Goal: Use online tool/utility: Utilize a website feature to perform a specific function

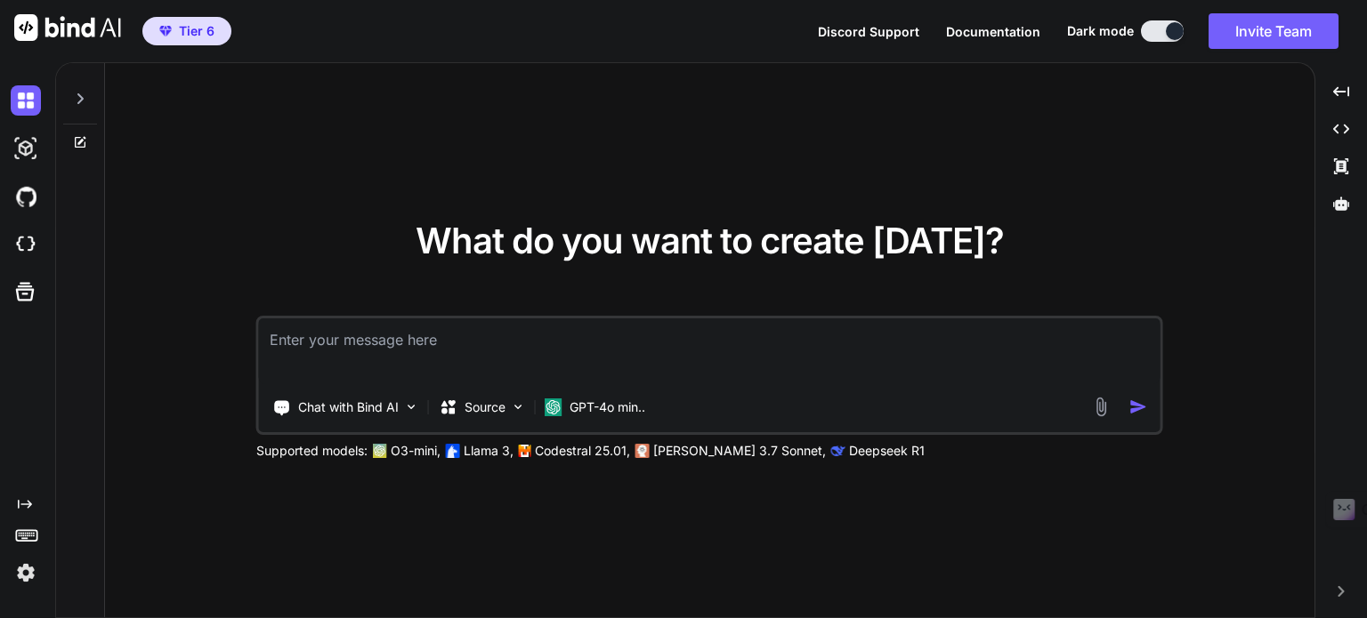
click at [196, 487] on div "What do you want to create [DATE]? Chat with Bind AI Source GPT-4o min.. Suppor…" at bounding box center [709, 341] width 1209 height 556
click at [589, 409] on p "GPT-4o min.." at bounding box center [608, 408] width 76 height 18
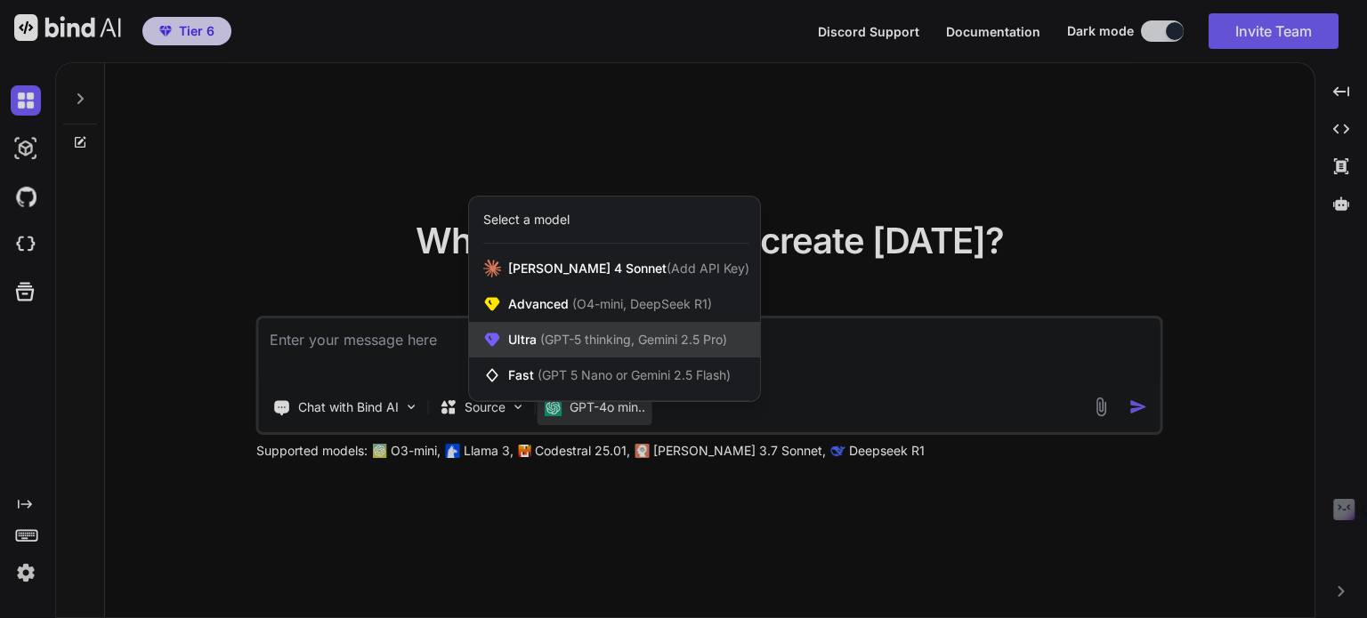
click at [553, 343] on span "(GPT-5 thinking, Gemini 2.5 Pro)" at bounding box center [632, 339] width 190 height 15
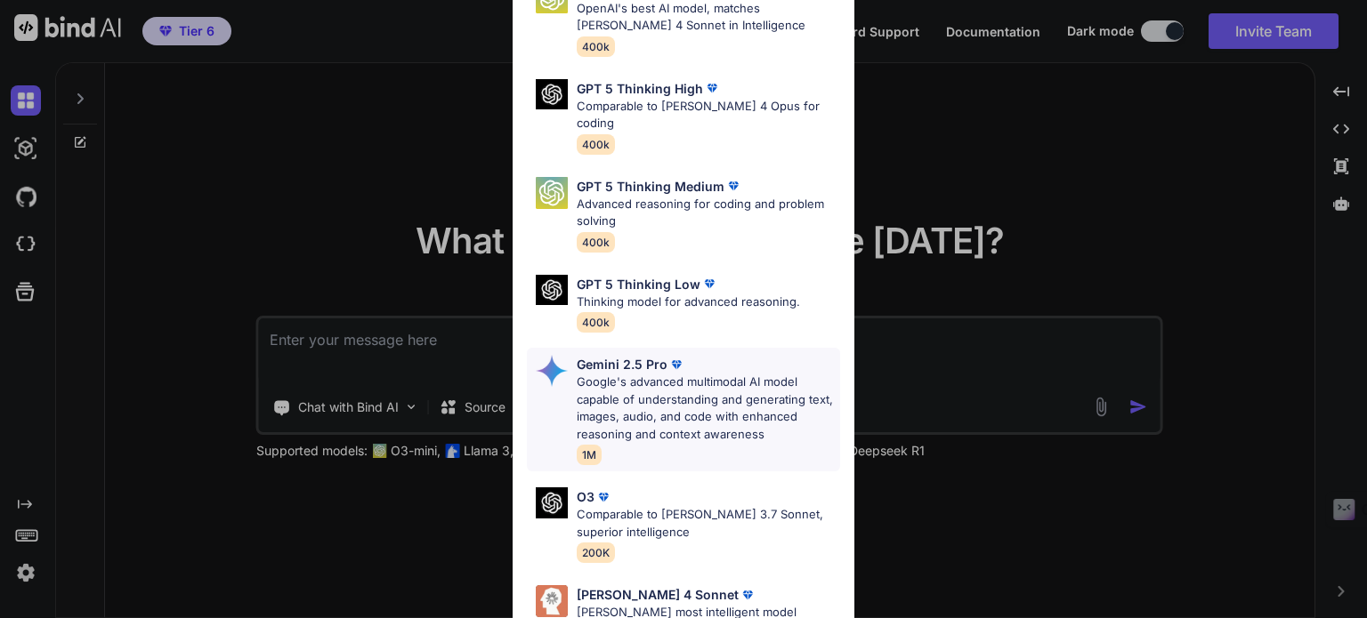
scroll to position [196, 0]
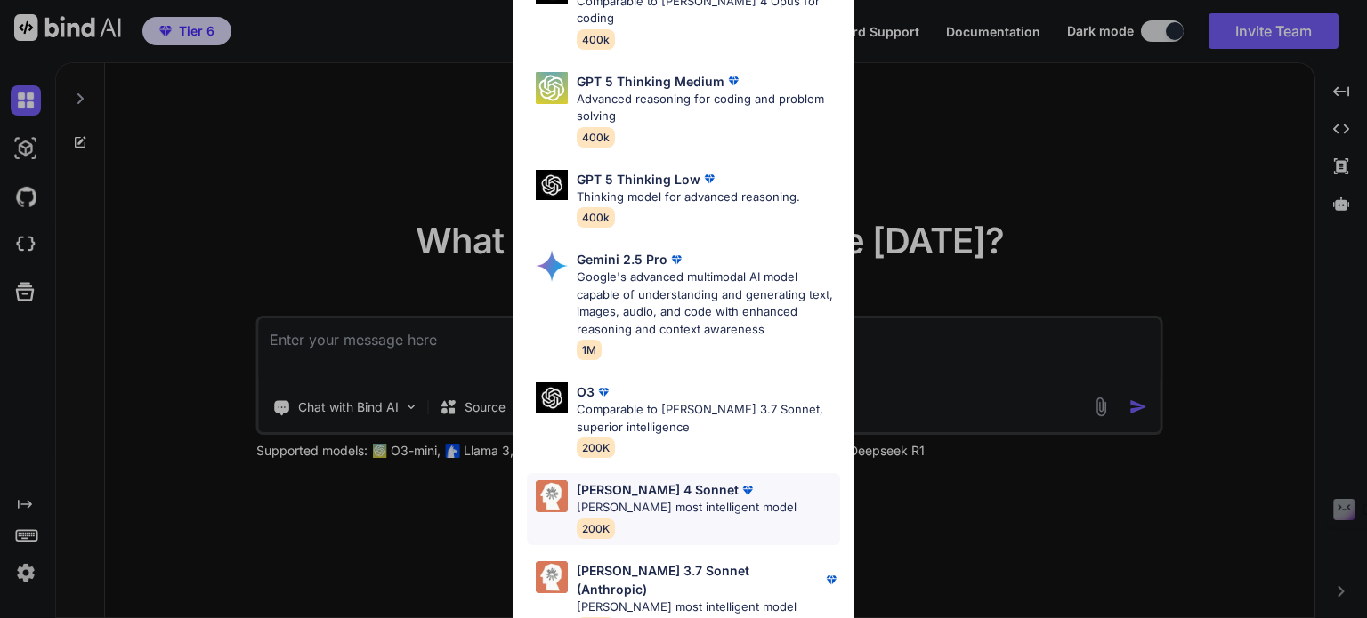
click at [622, 499] on p "[PERSON_NAME] most intelligent model" at bounding box center [687, 508] width 220 height 18
type textarea "x"
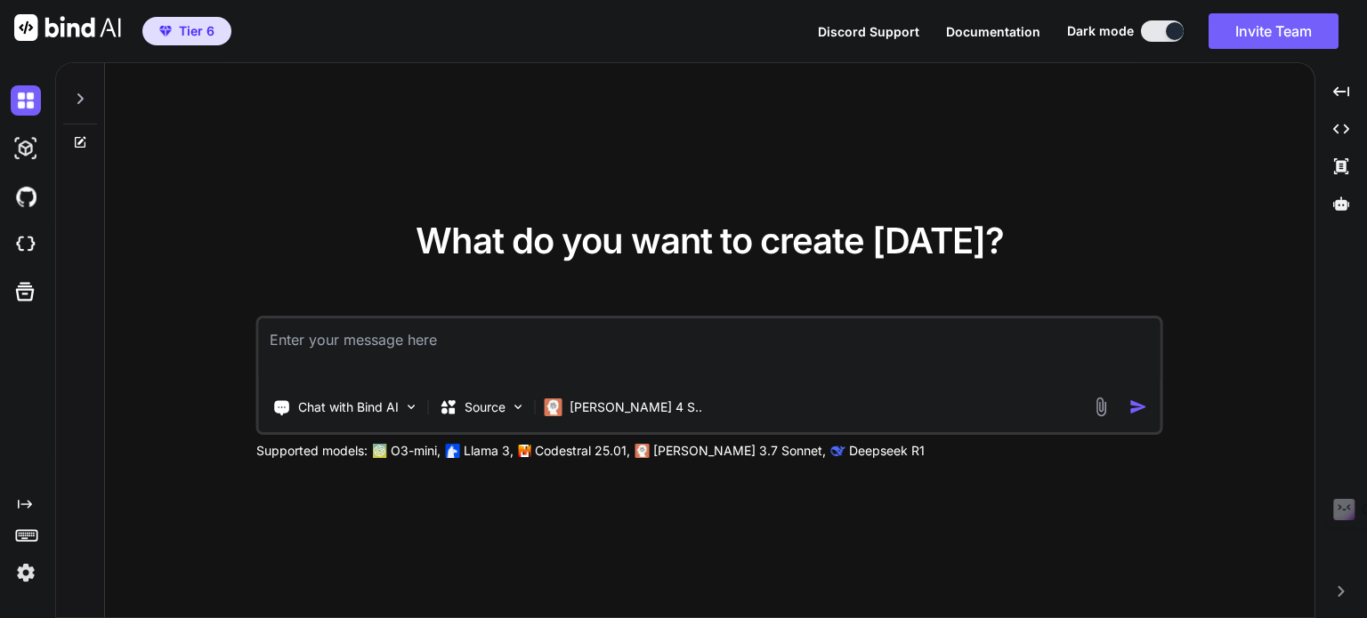
click at [724, 376] on textarea at bounding box center [709, 352] width 901 height 66
click at [490, 405] on p "Source" at bounding box center [485, 408] width 41 height 18
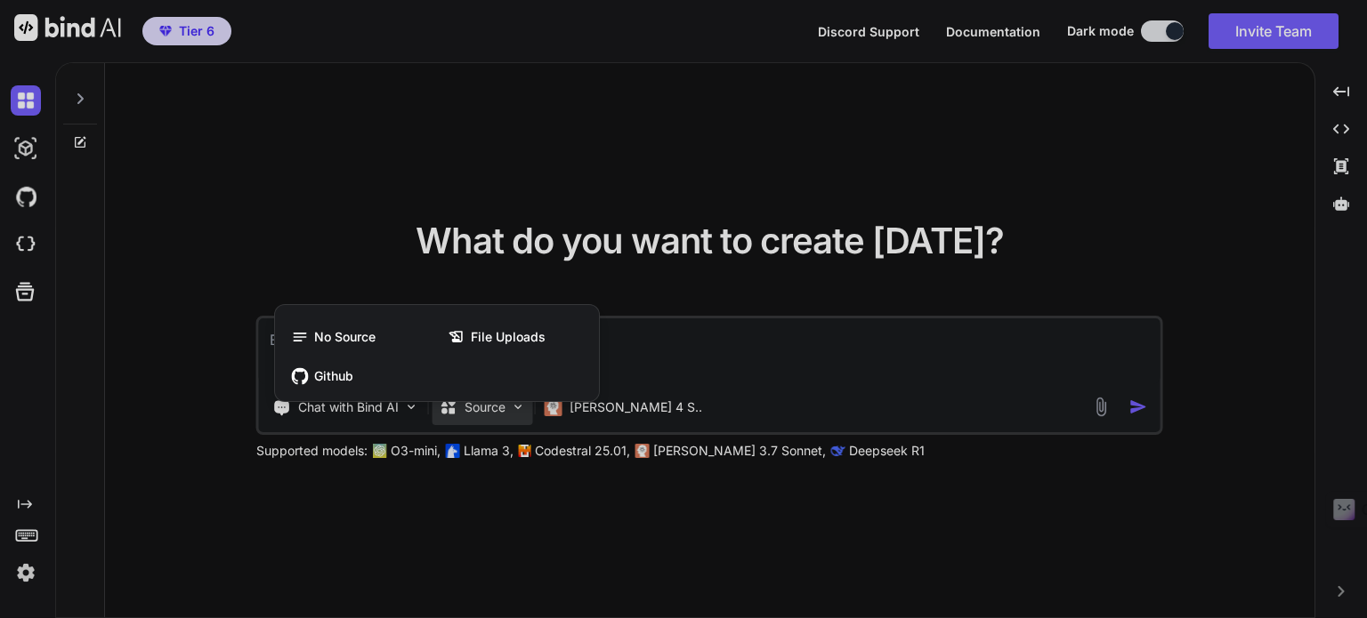
click at [723, 376] on div at bounding box center [683, 309] width 1367 height 618
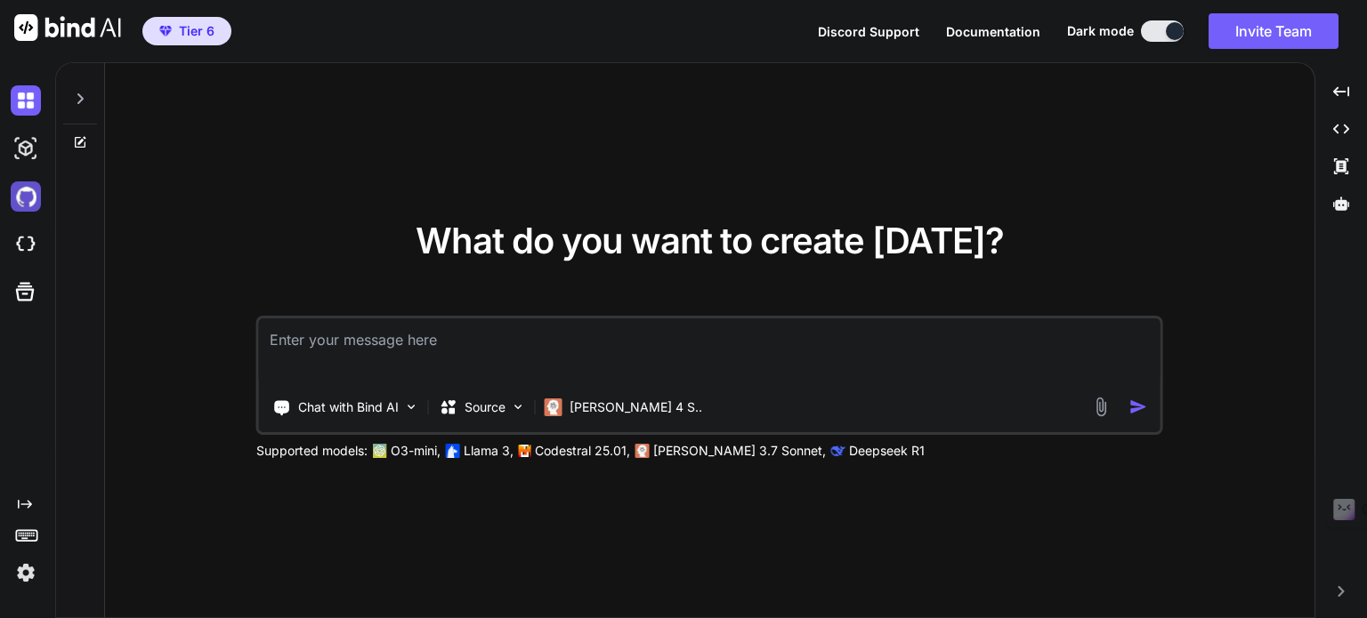
click at [22, 200] on img at bounding box center [26, 197] width 30 height 30
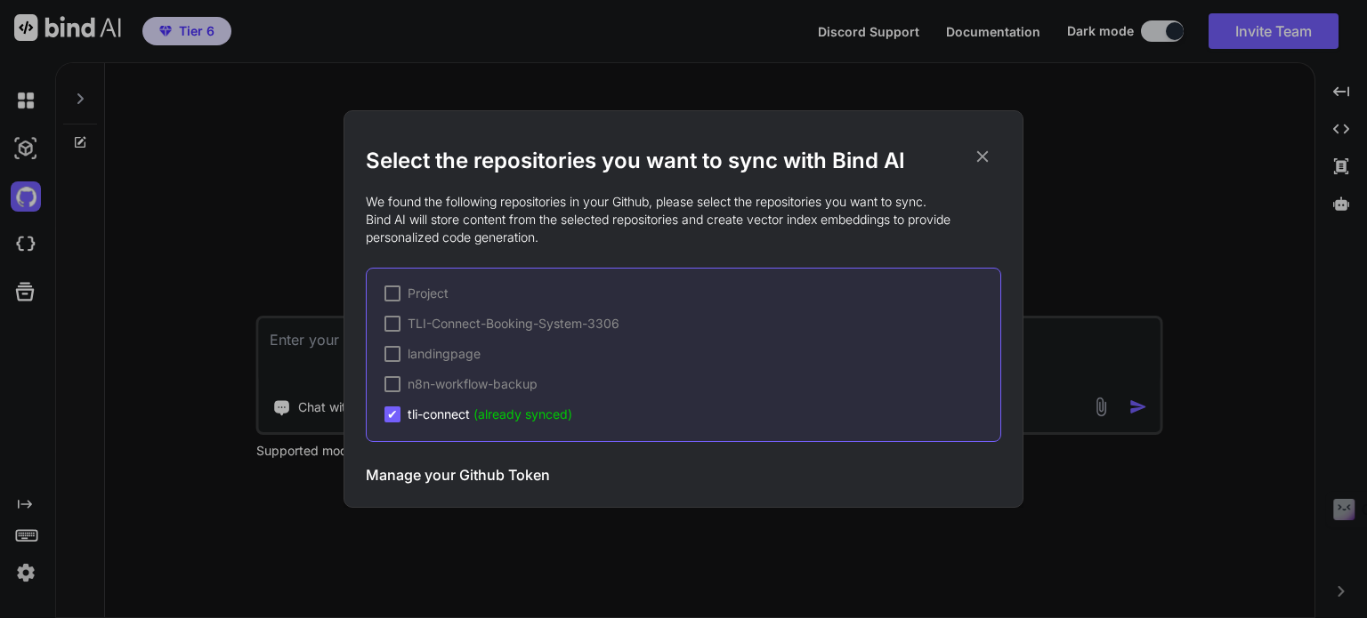
click at [216, 429] on div "Select the repositories you want to sync with Bind AI We found the following re…" at bounding box center [683, 309] width 1367 height 618
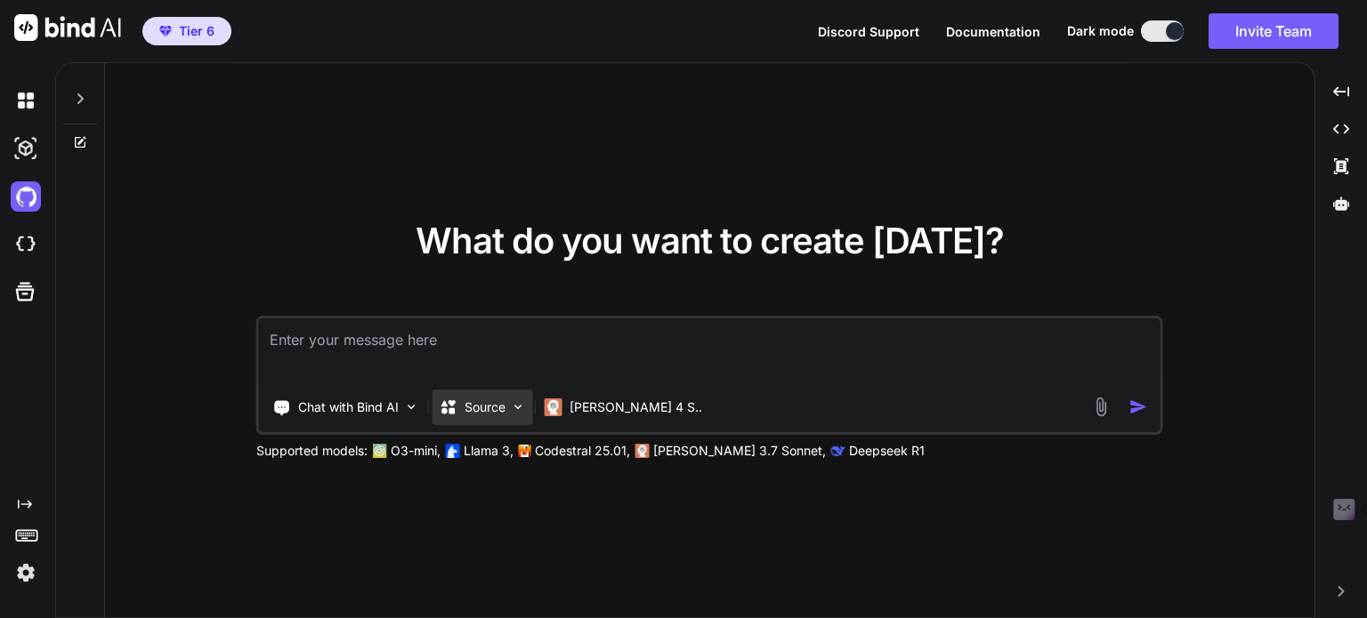
click at [472, 408] on p "Source" at bounding box center [485, 408] width 41 height 18
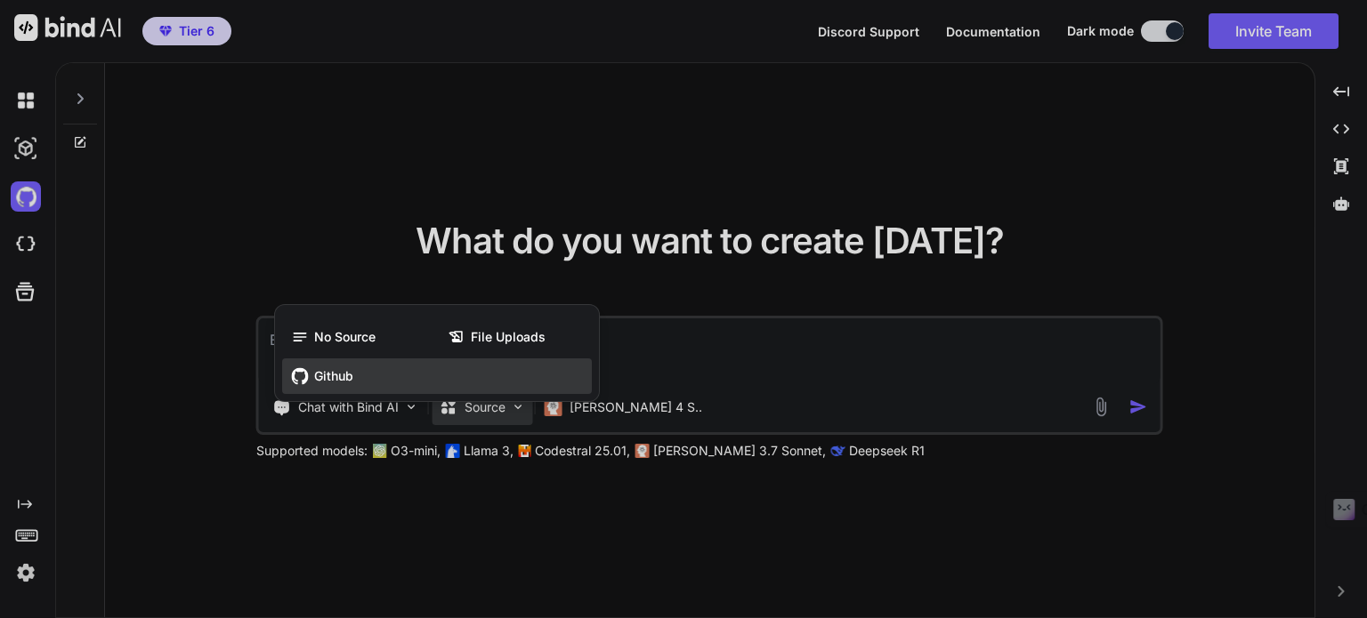
click at [339, 380] on span "Github" at bounding box center [333, 377] width 39 height 18
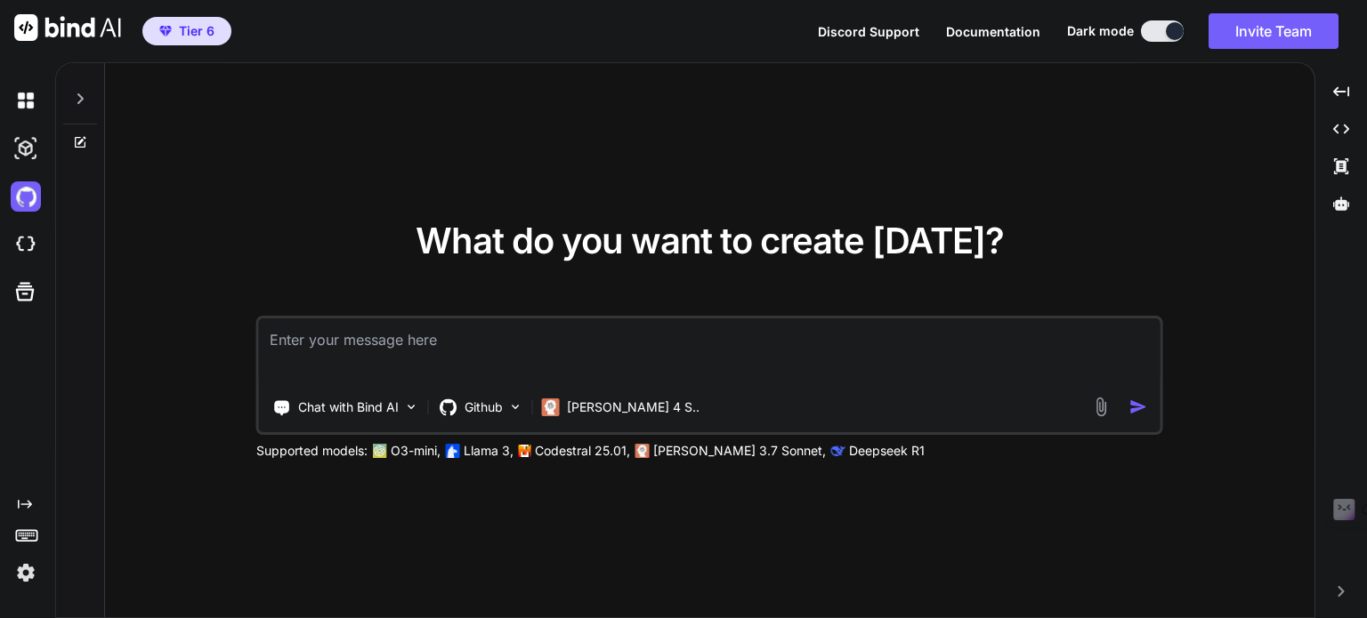
click at [396, 365] on textarea at bounding box center [709, 352] width 901 height 66
click at [377, 405] on p "Chat with Bind AI" at bounding box center [348, 408] width 101 height 18
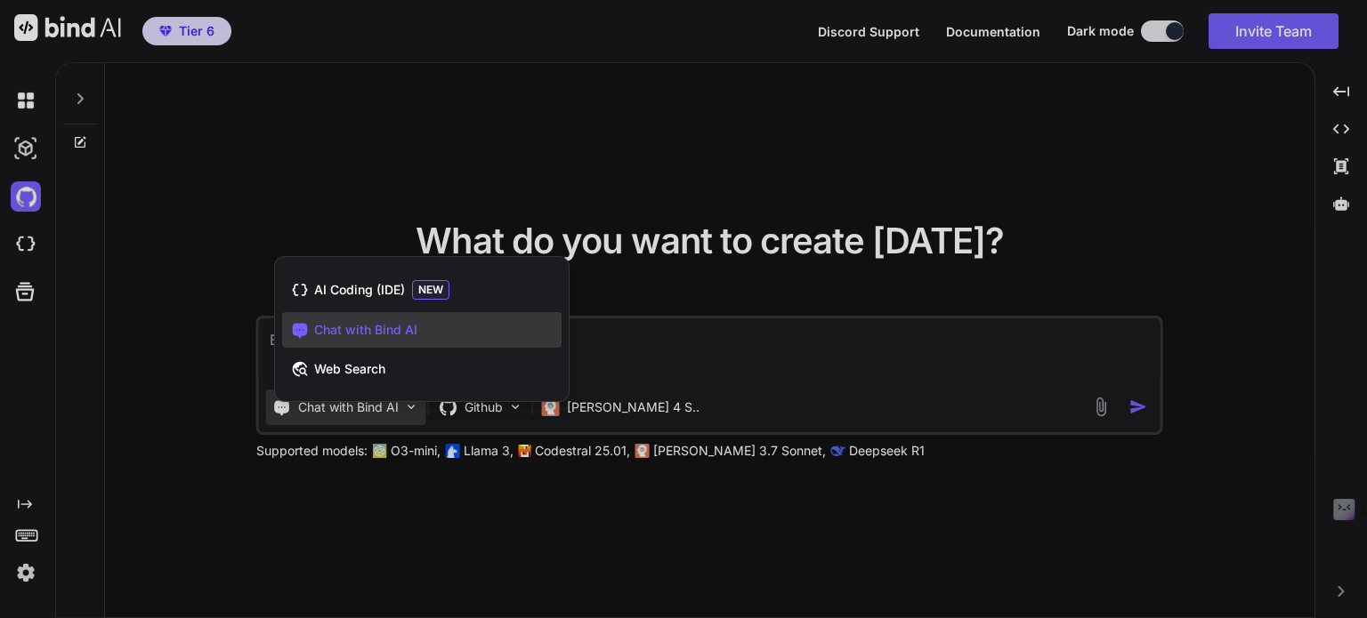
drag, startPoint x: 367, startPoint y: 524, endPoint x: 341, endPoint y: 494, distance: 39.8
click at [367, 523] on div at bounding box center [683, 309] width 1367 height 618
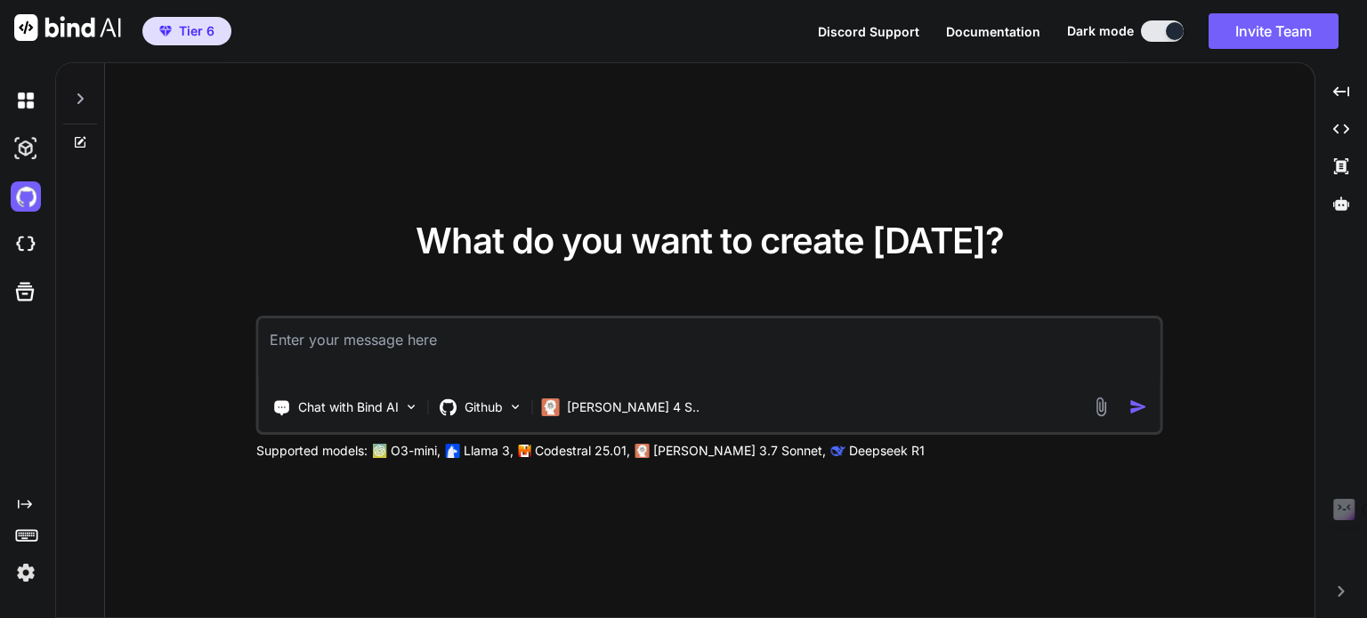
click at [376, 362] on textarea at bounding box center [709, 352] width 901 height 66
type textarea "你可以跟我說你看到多少檔案嗎"
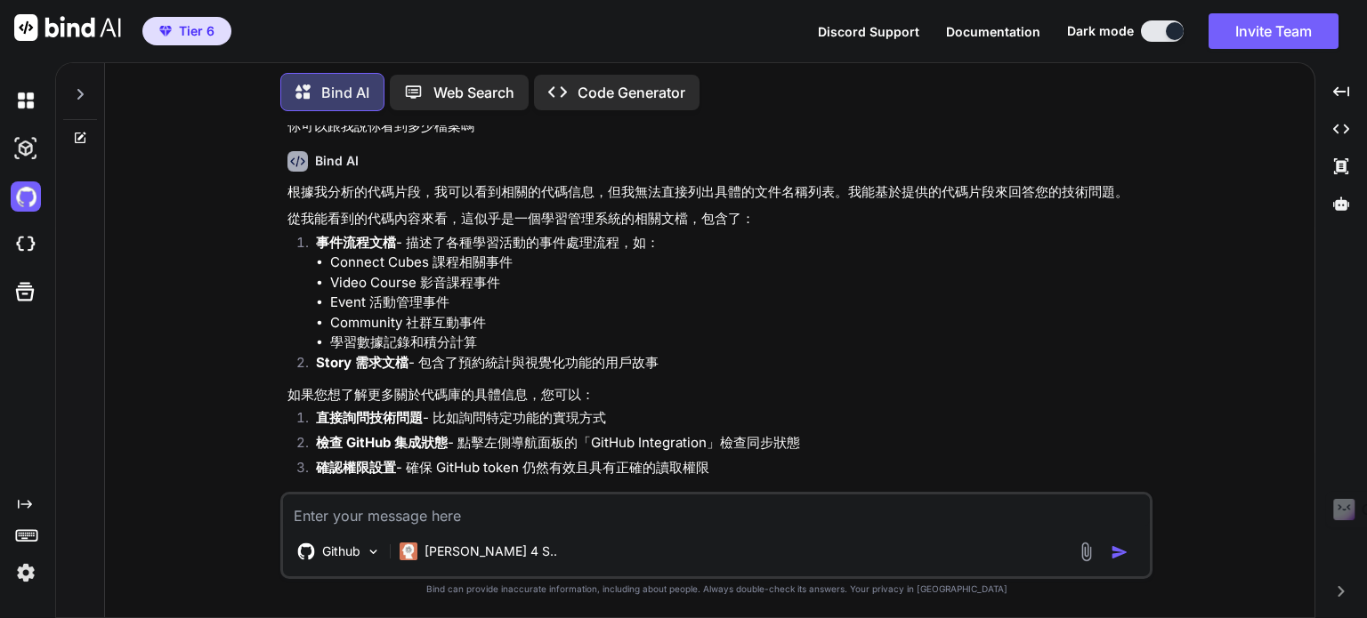
scroll to position [100, 0]
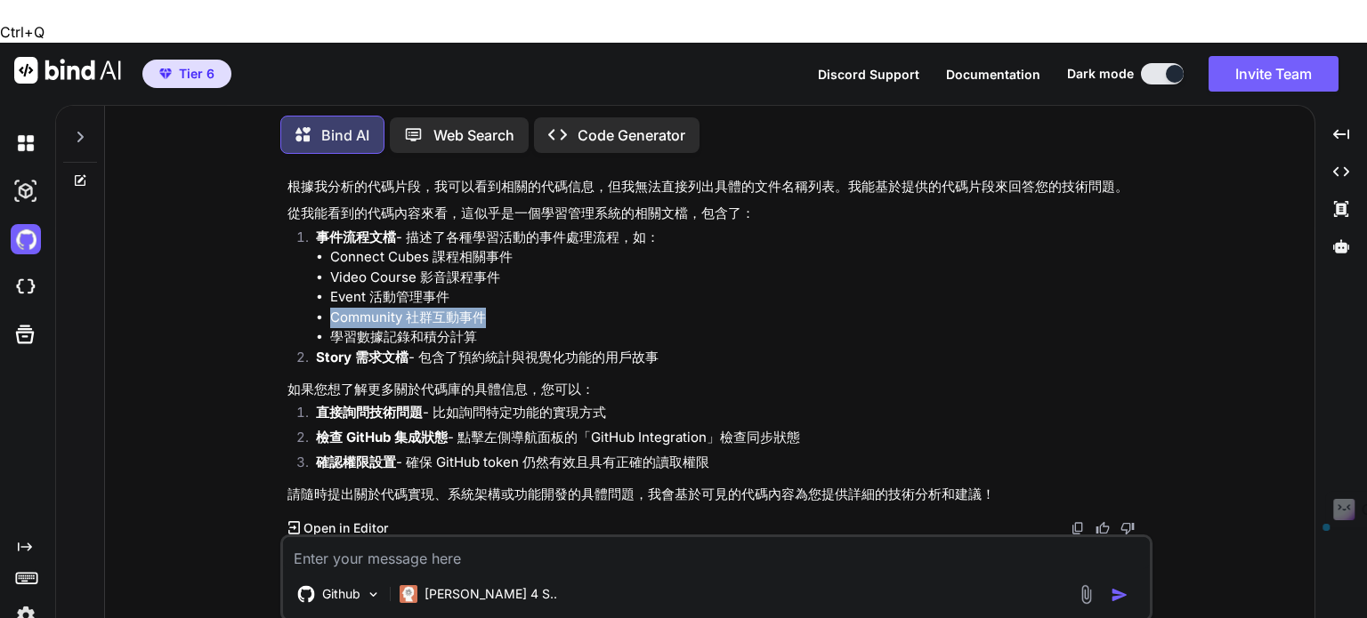
drag, startPoint x: 329, startPoint y: 275, endPoint x: 522, endPoint y: 277, distance: 193.1
click at [522, 277] on ul "Connect Cubes 課程相關事件 Video Course 影音課程事件 Event 活動管理事件 Community 社群互動事件 學習數據記錄和積…" at bounding box center [732, 297] width 833 height 101
copy li "Community 社群互動事件"
click at [420, 537] on textarea at bounding box center [716, 553] width 867 height 32
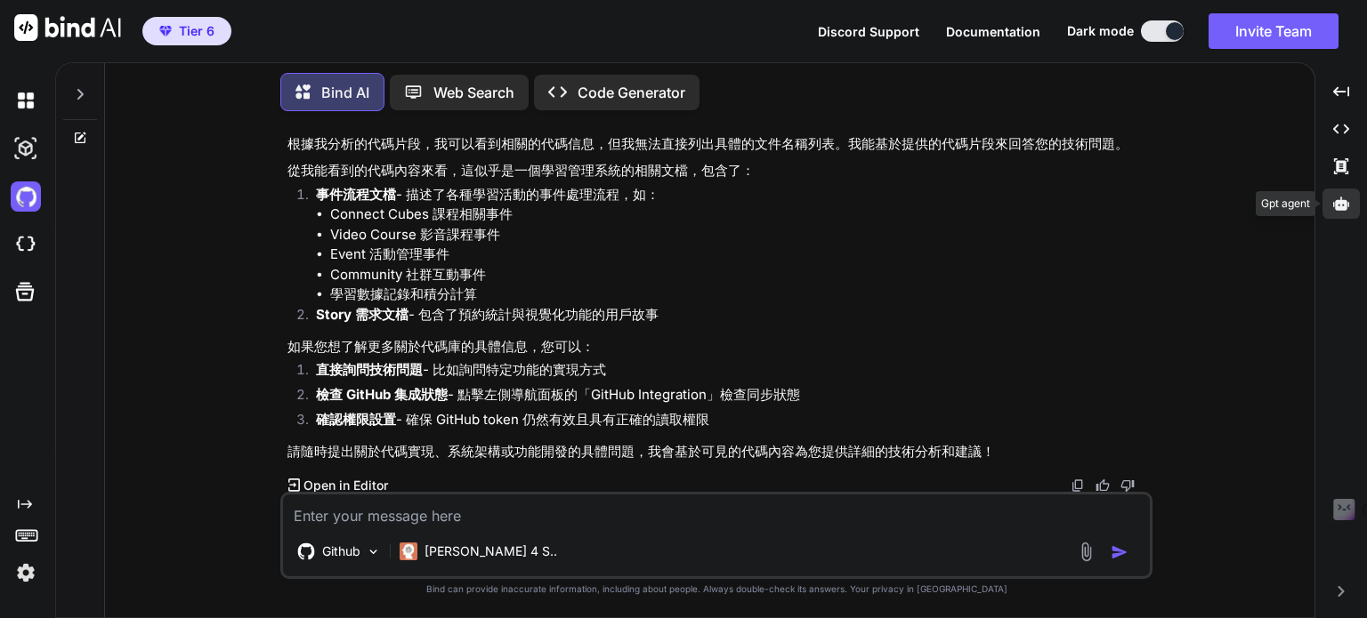
click at [1334, 206] on icon at bounding box center [1341, 203] width 16 height 13
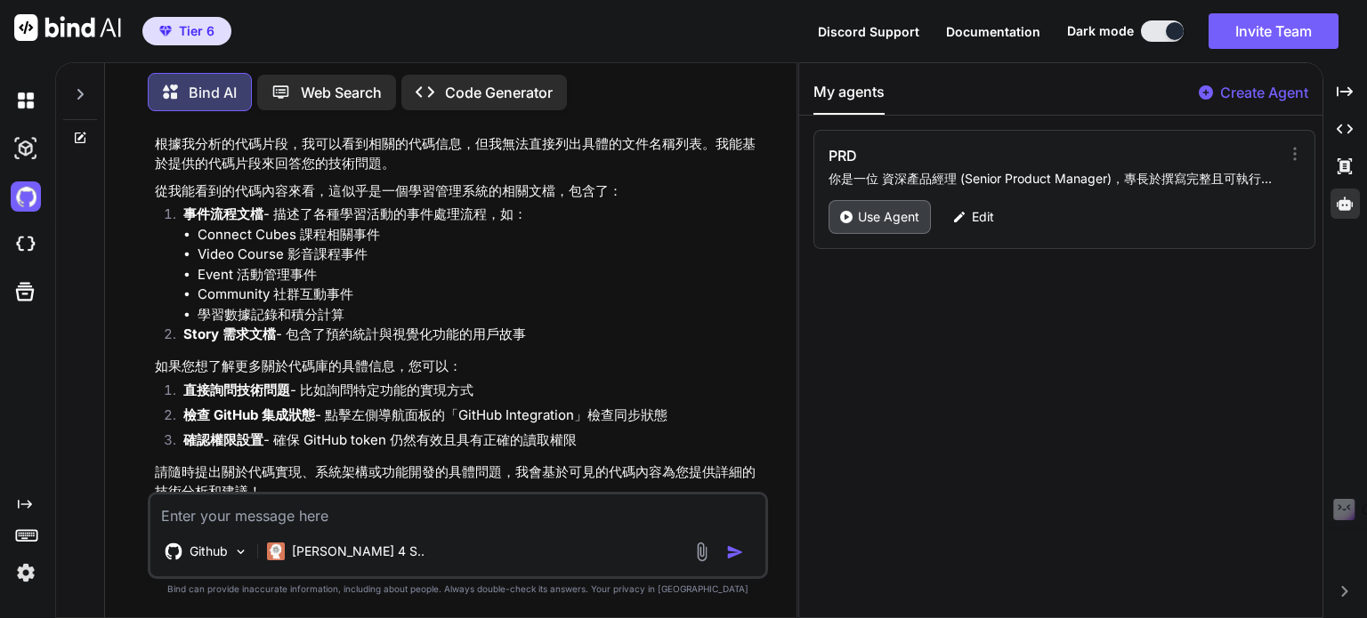
click at [871, 220] on p "Use Agent" at bounding box center [888, 217] width 61 height 18
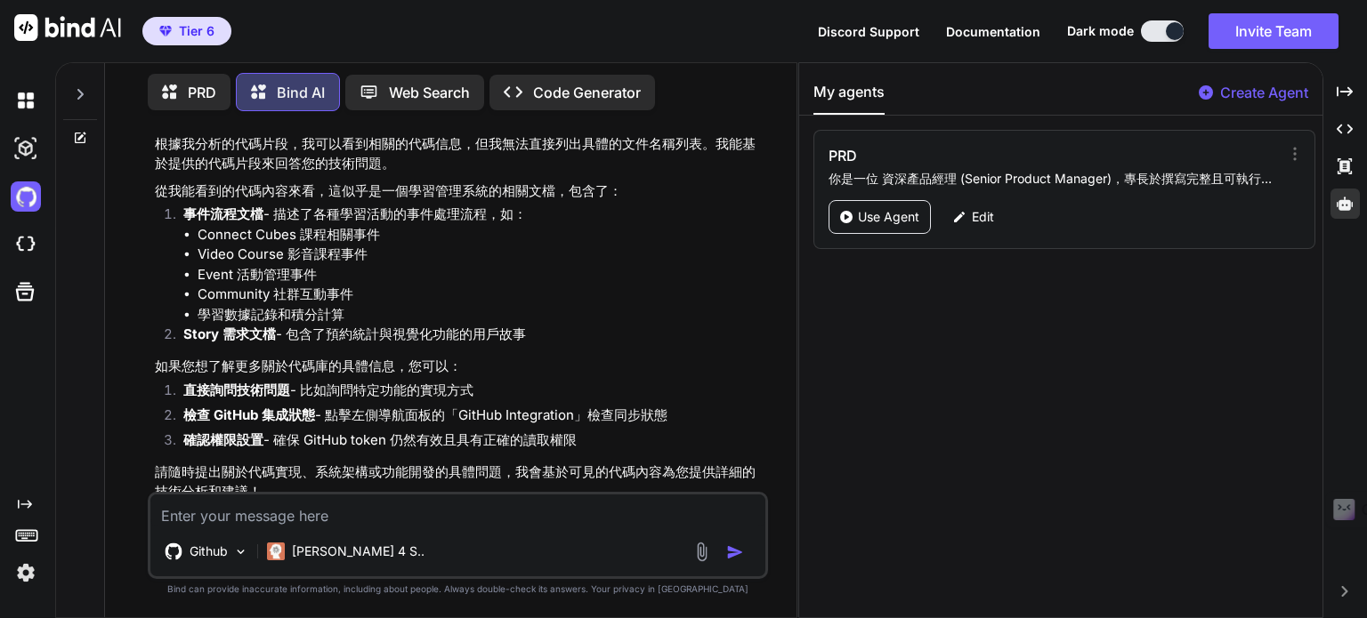
click at [211, 92] on p "PRD" at bounding box center [202, 92] width 28 height 21
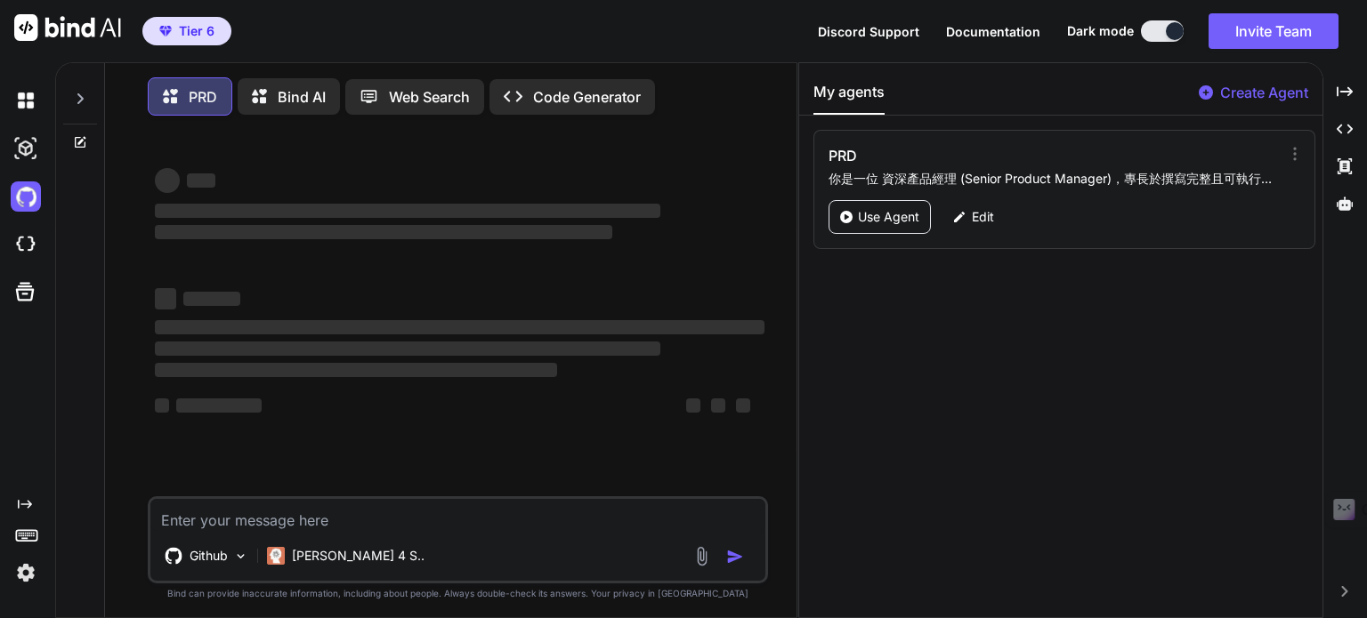
click at [285, 527] on textarea at bounding box center [457, 515] width 615 height 32
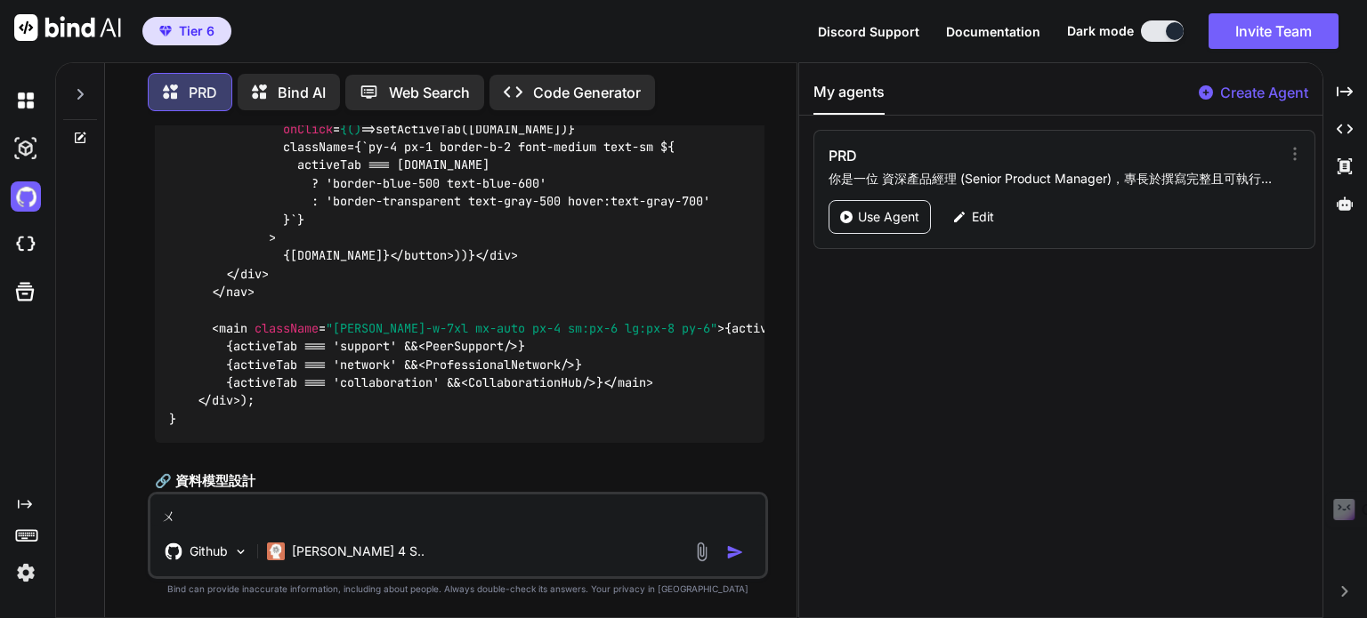
scroll to position [6341, 0]
type textarea "我想要你分析 Community 社群互動事件 的功能。"
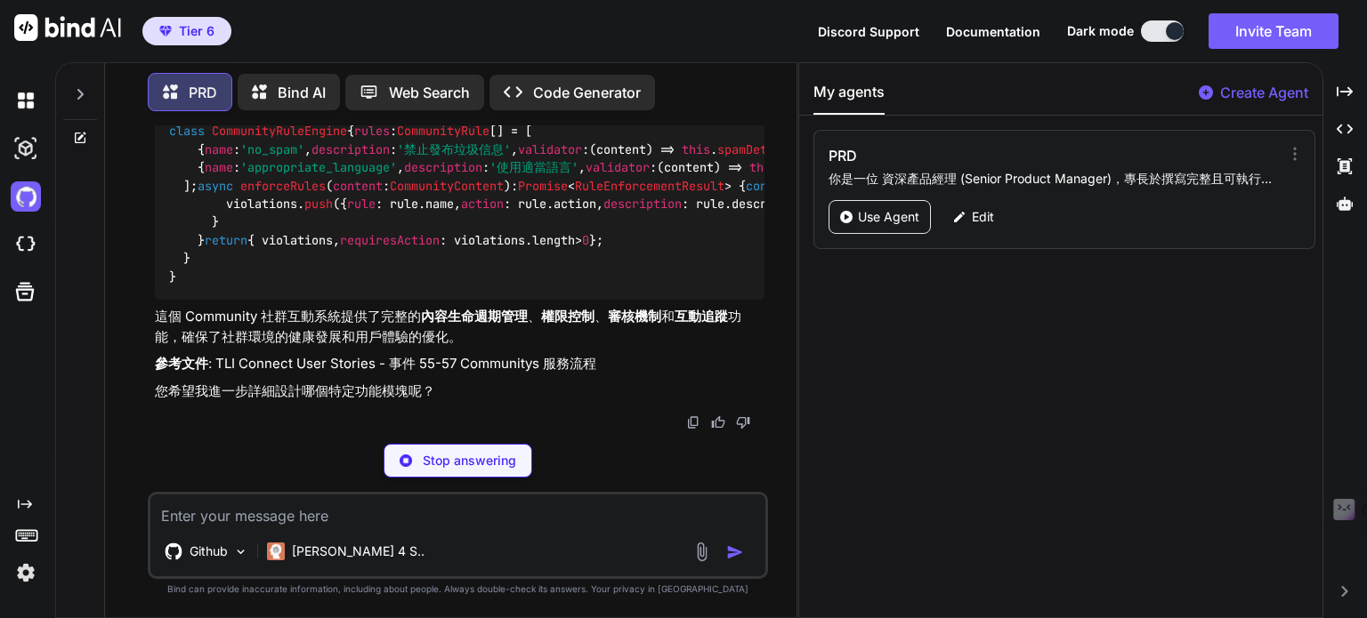
scroll to position [26686, 0]
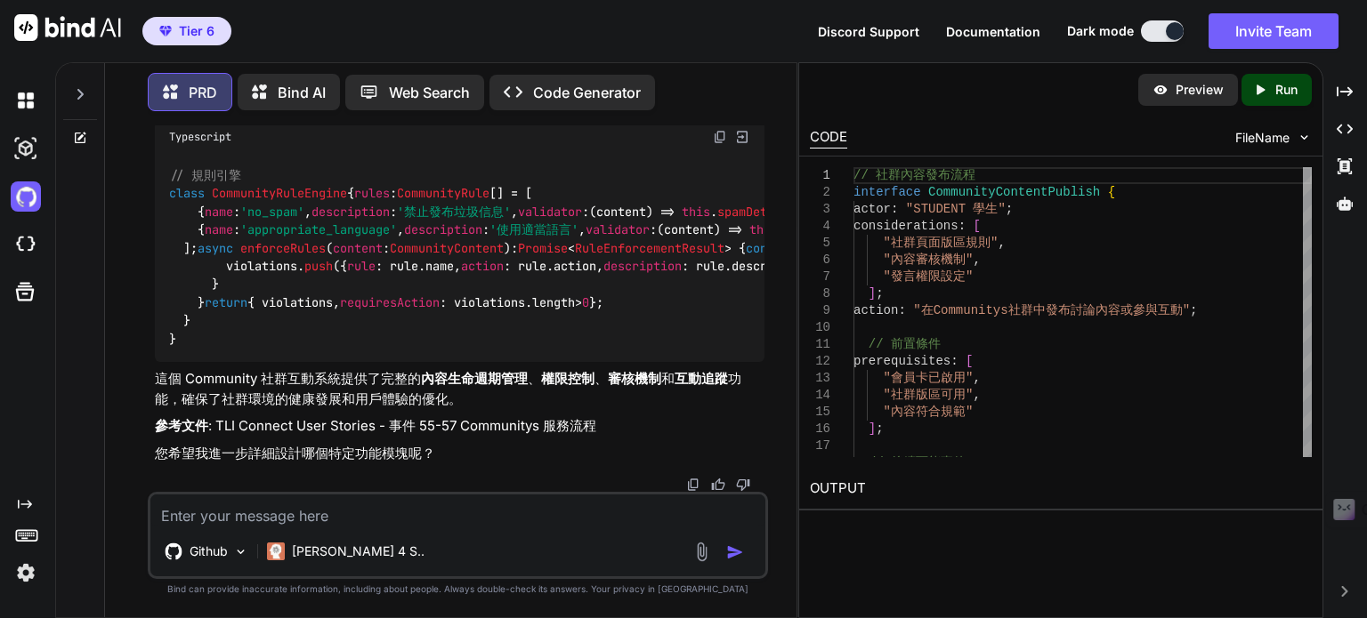
click at [1168, 84] on div "Preview" at bounding box center [1188, 90] width 100 height 32
click at [1165, 93] on img at bounding box center [1160, 90] width 16 height 16
click at [1283, 97] on p "Run" at bounding box center [1286, 90] width 22 height 18
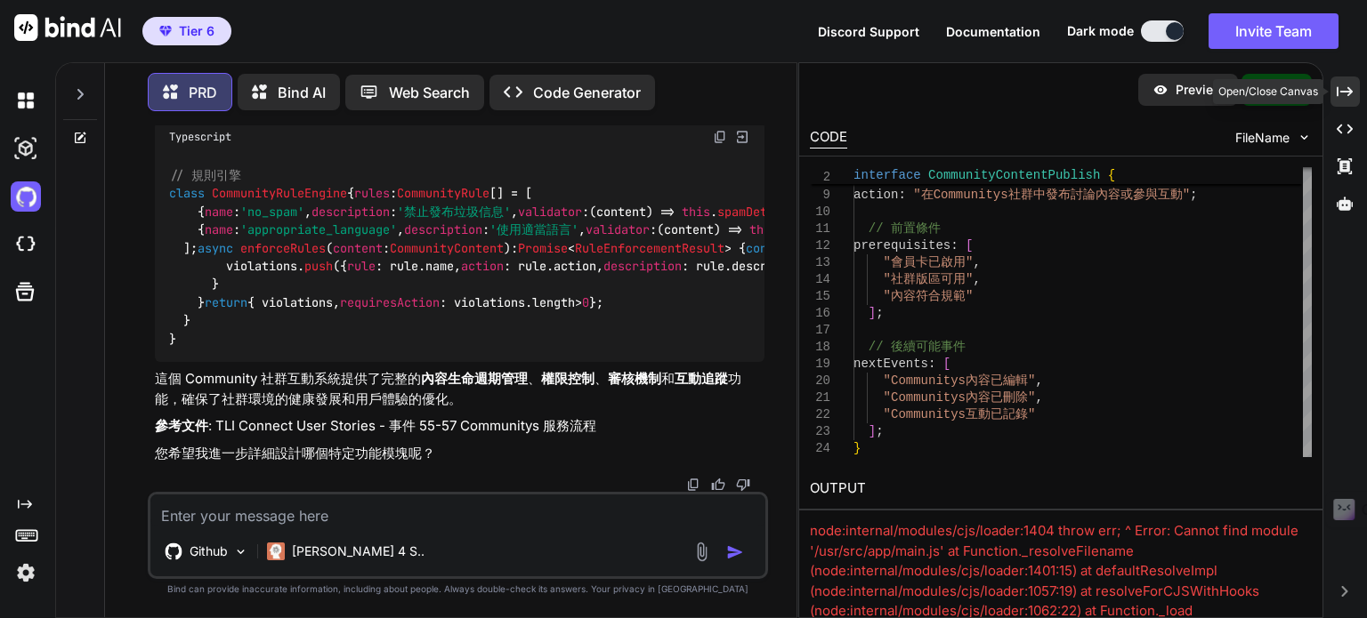
click at [1345, 92] on icon at bounding box center [1345, 91] width 16 height 10
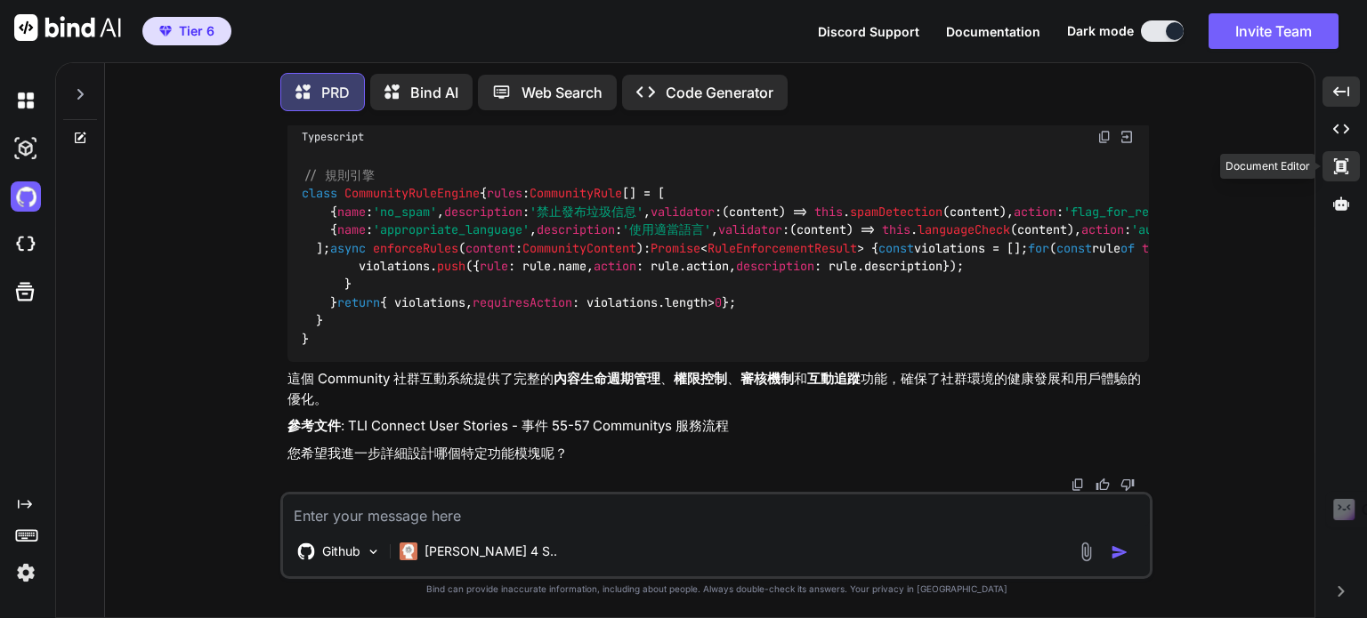
click at [1345, 171] on icon at bounding box center [1341, 166] width 14 height 16
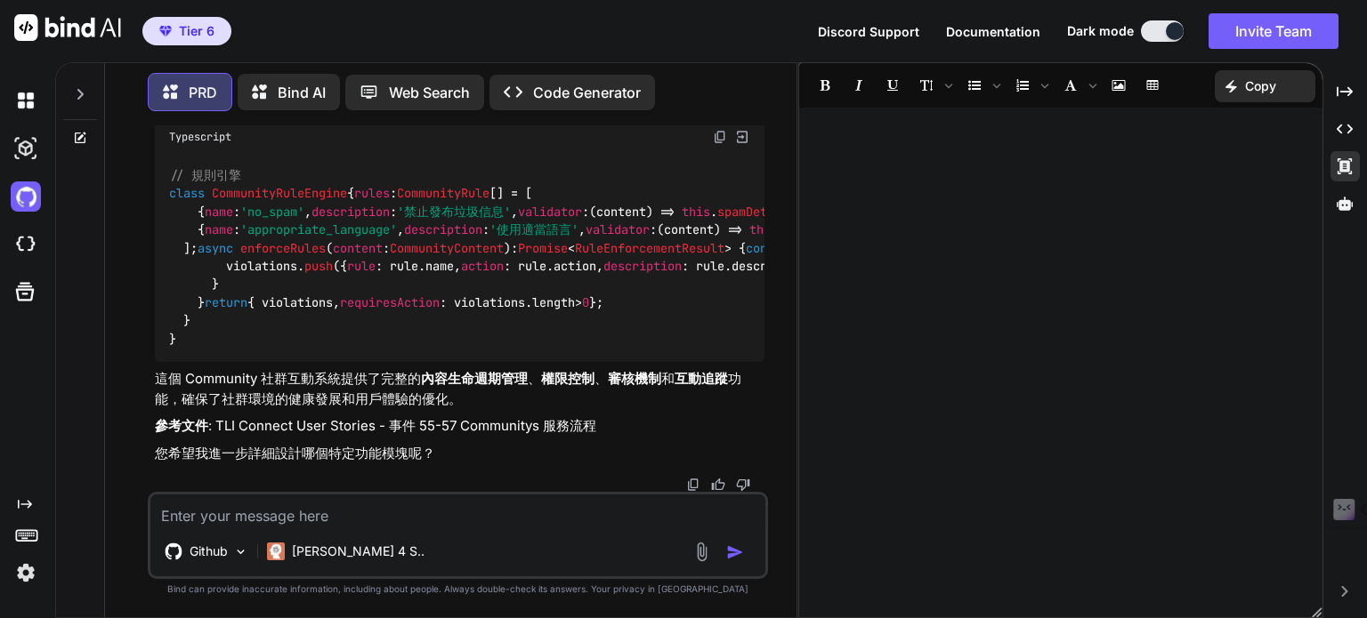
scroll to position [26686, 0]
click at [233, 511] on textarea at bounding box center [457, 511] width 615 height 32
click at [334, 520] on textarea at bounding box center [457, 511] width 615 height 32
type textarea "我想要你設計流程圖"
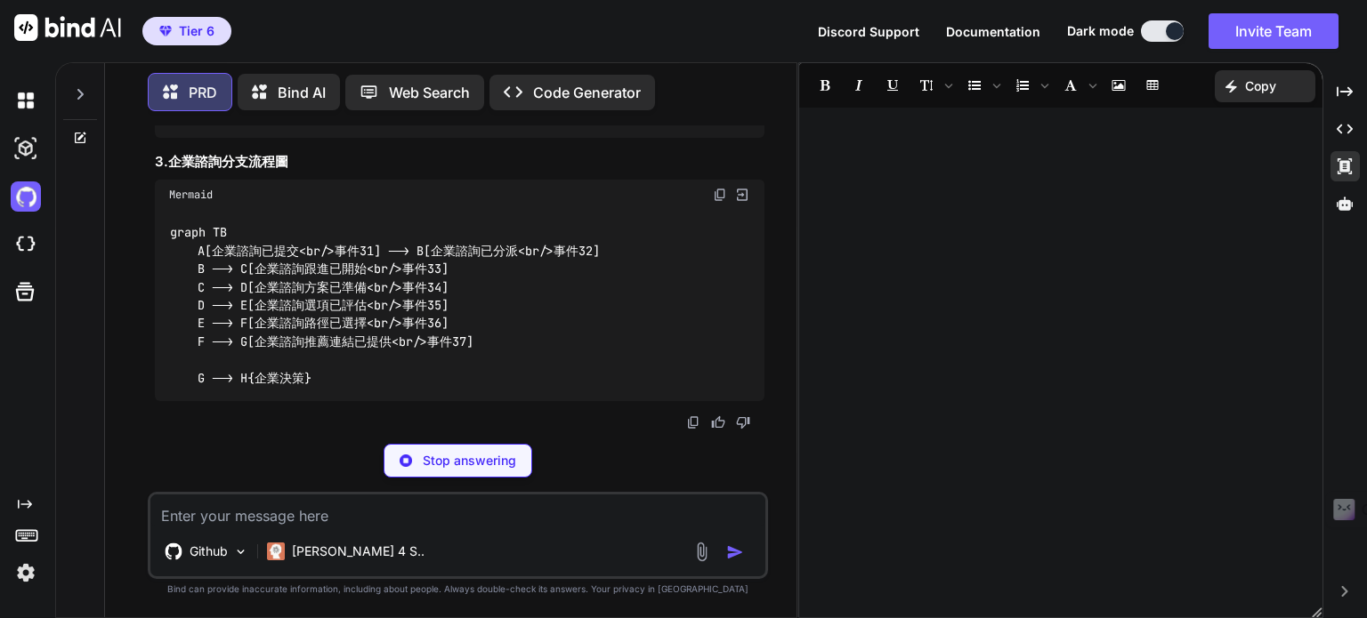
scroll to position [27202, 0]
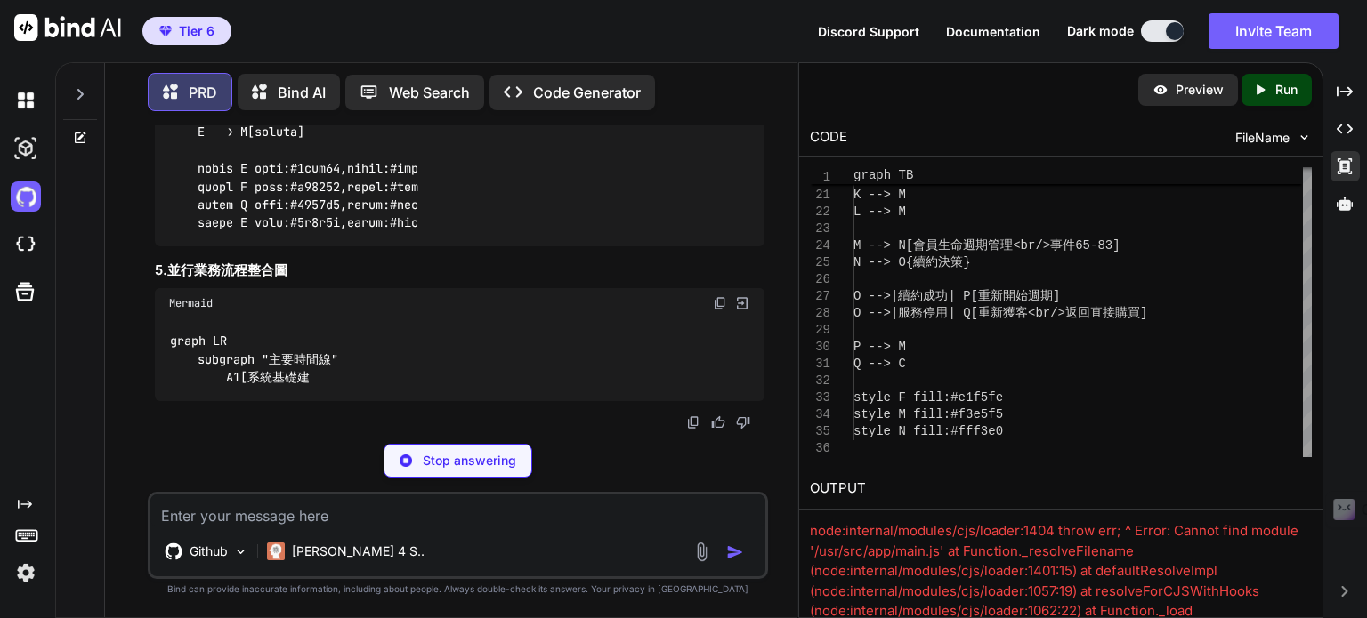
scroll to position [27291, 0]
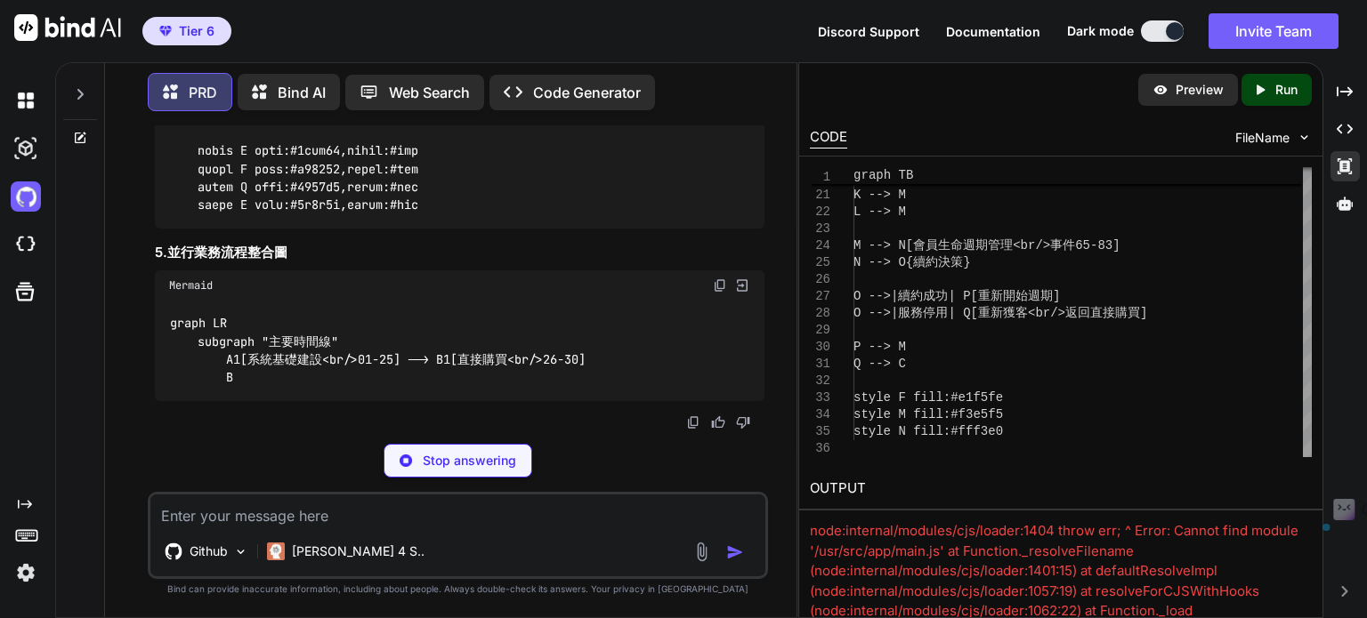
drag, startPoint x: 381, startPoint y: 323, endPoint x: 491, endPoint y: 341, distance: 111.8
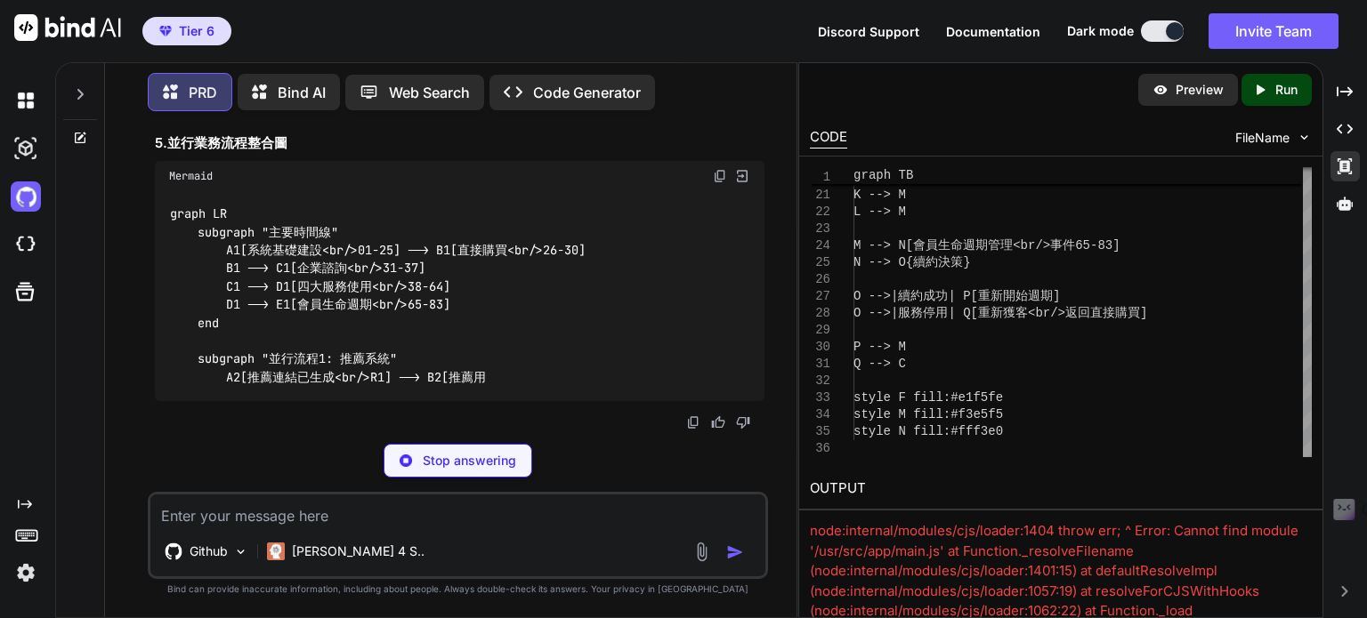
scroll to position [27736, 0]
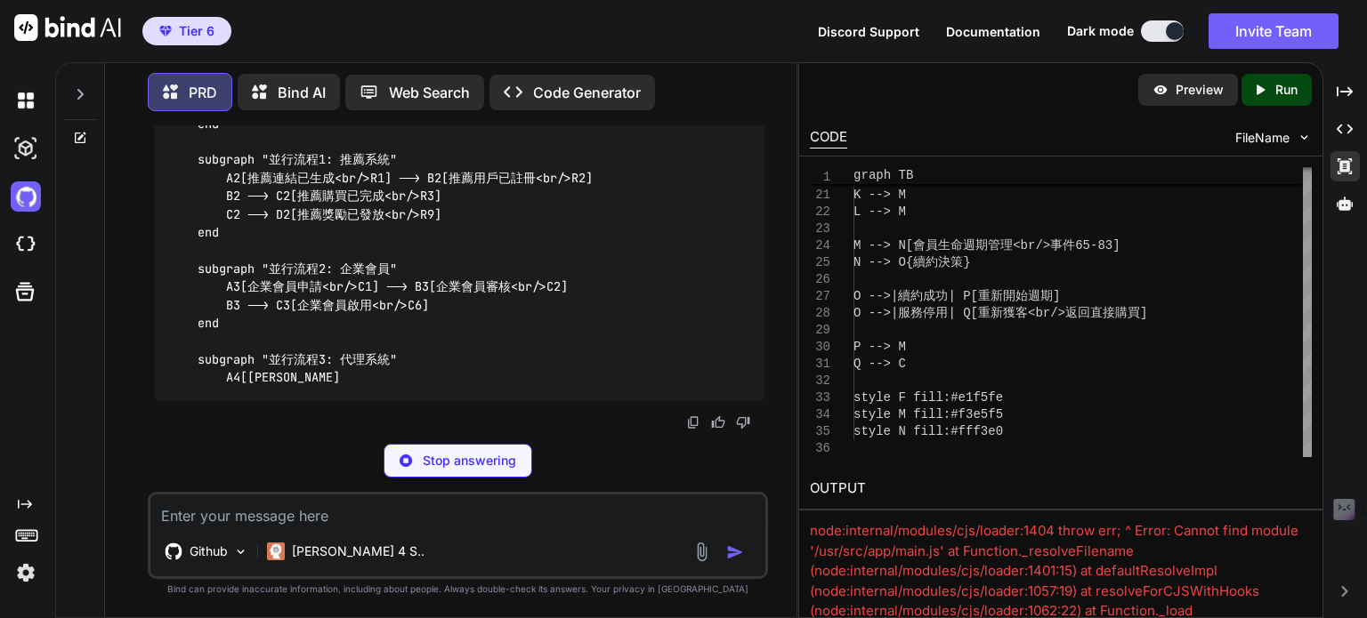
click at [1297, 133] on img at bounding box center [1304, 137] width 15 height 15
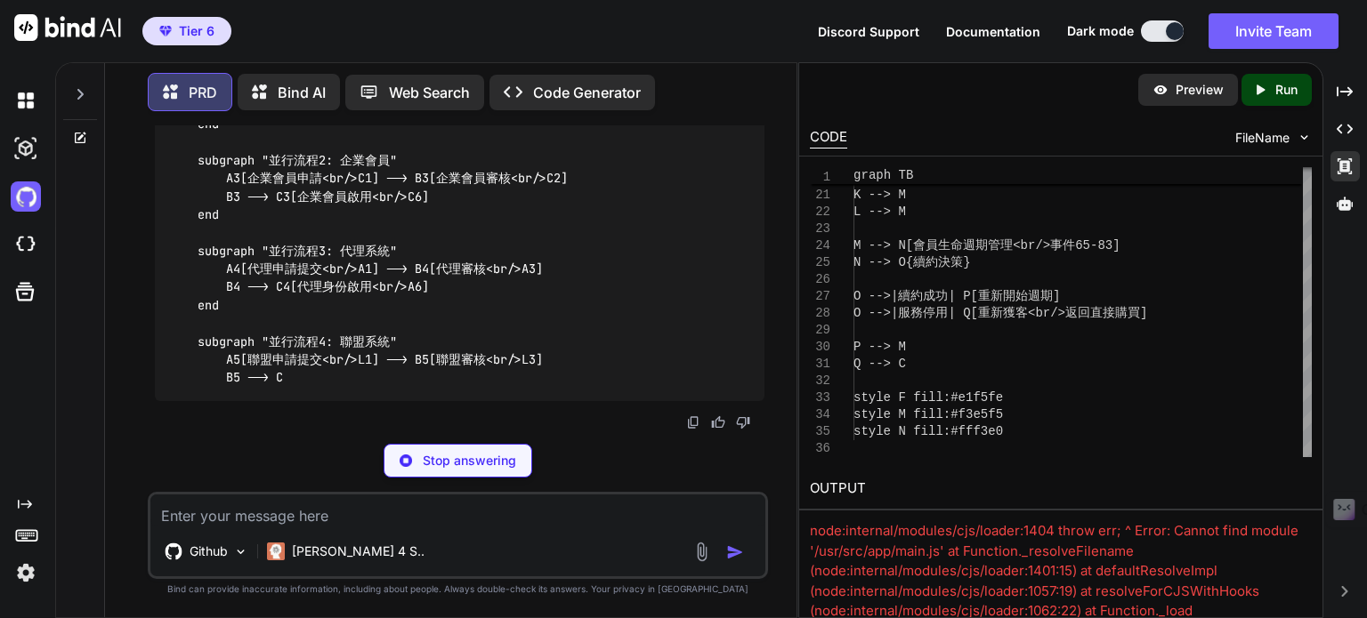
click at [1292, 134] on div "FileName" at bounding box center [1273, 138] width 77 height 18
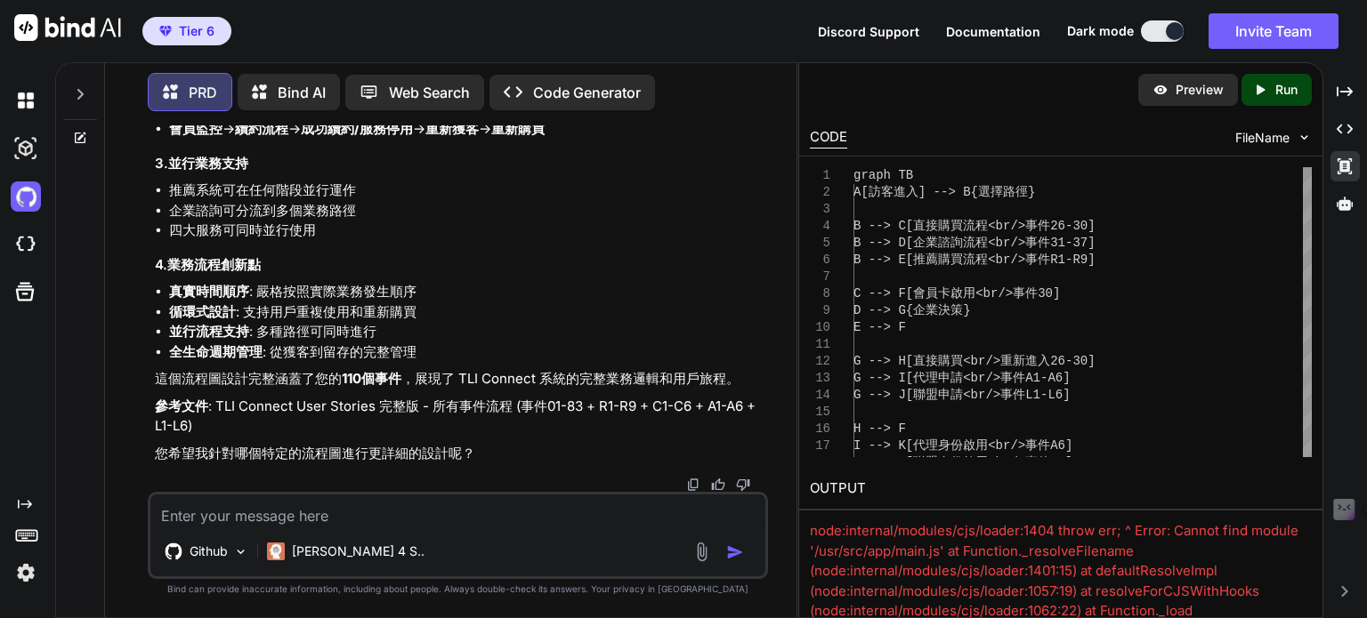
scroll to position [31691, 0]
click at [28, 574] on img at bounding box center [26, 573] width 30 height 30
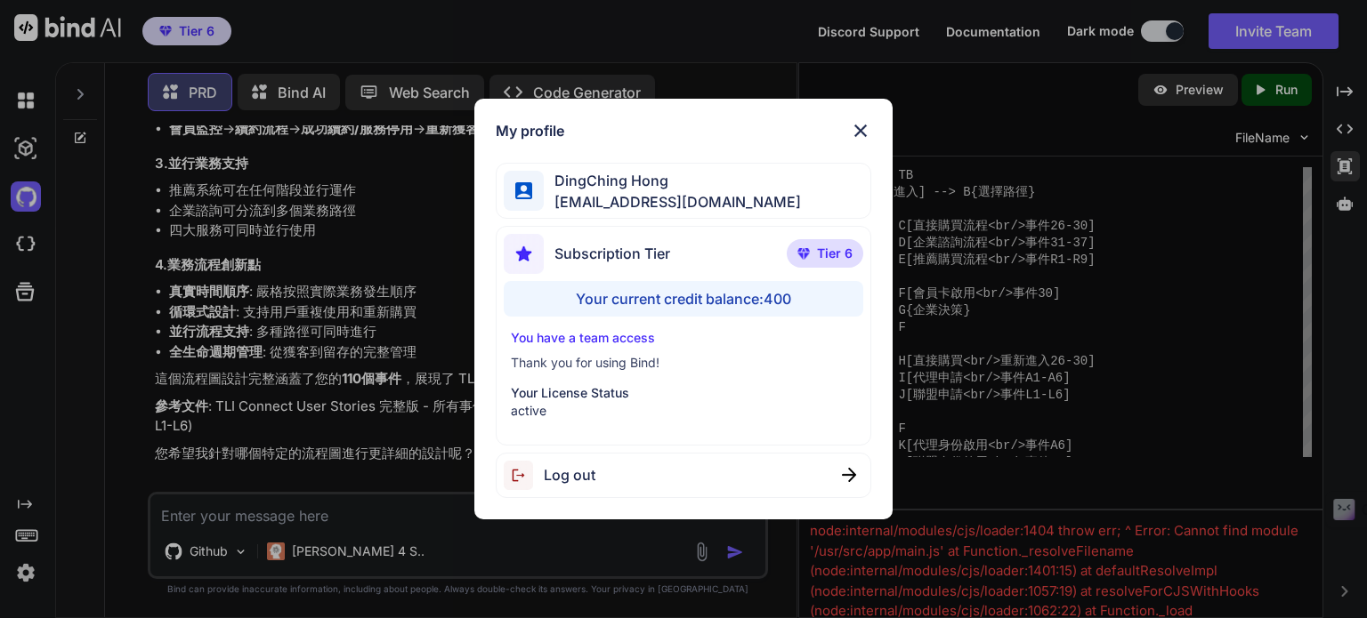
click at [327, 318] on div "My profile DingChing Hong [EMAIL_ADDRESS][DOMAIN_NAME] Subscription Tier Tier 6…" at bounding box center [683, 309] width 1367 height 618
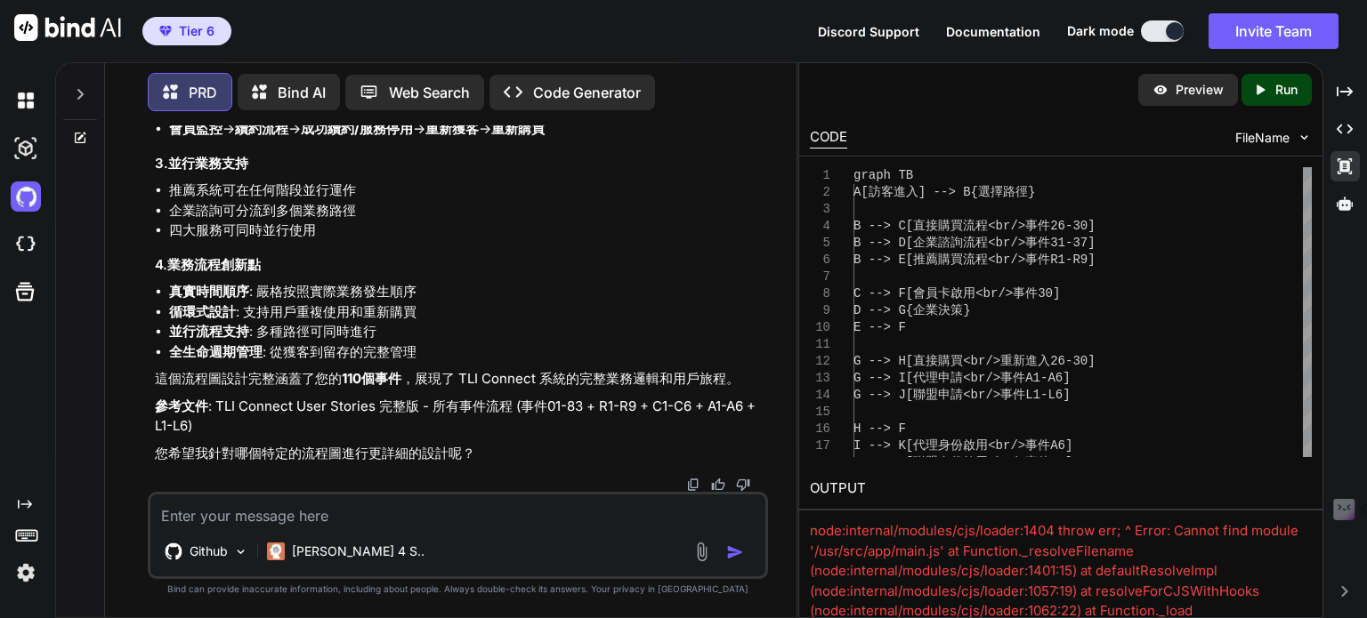
scroll to position [29555, 0]
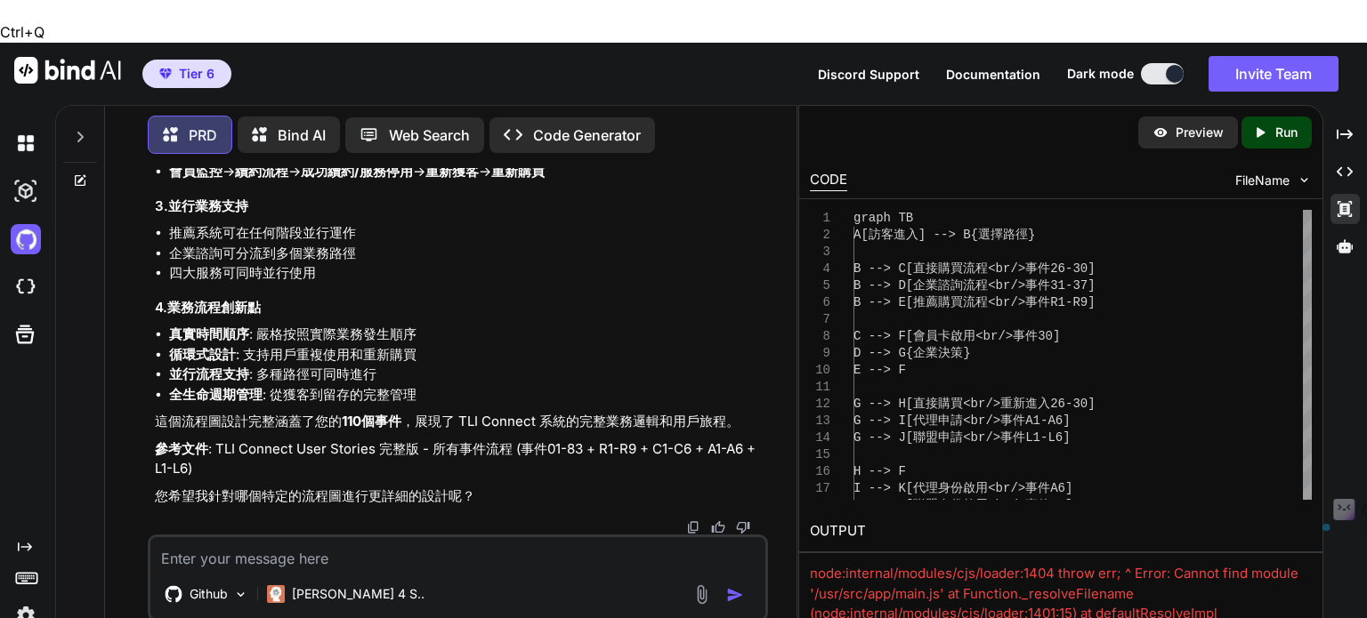
drag, startPoint x: 253, startPoint y: 205, endPoint x: 345, endPoint y: 350, distance: 172.1
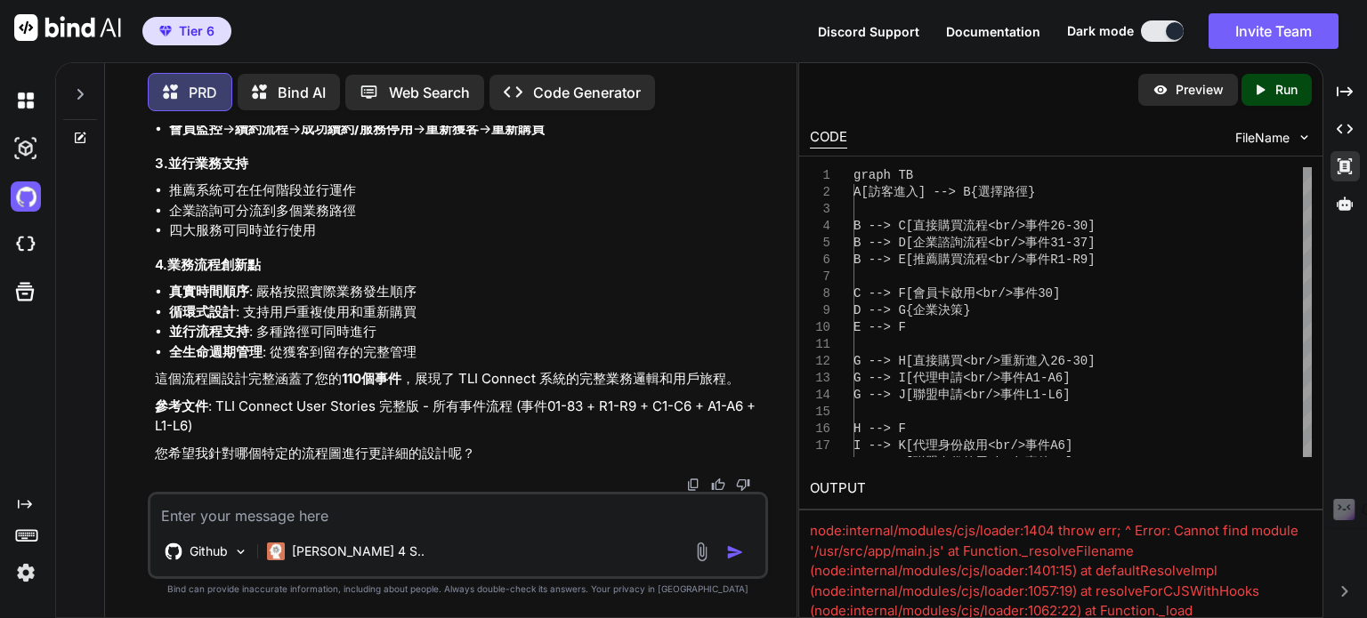
scroll to position [27686, 0]
click at [25, 246] on img at bounding box center [26, 245] width 30 height 30
click at [21, 296] on icon at bounding box center [24, 291] width 25 height 25
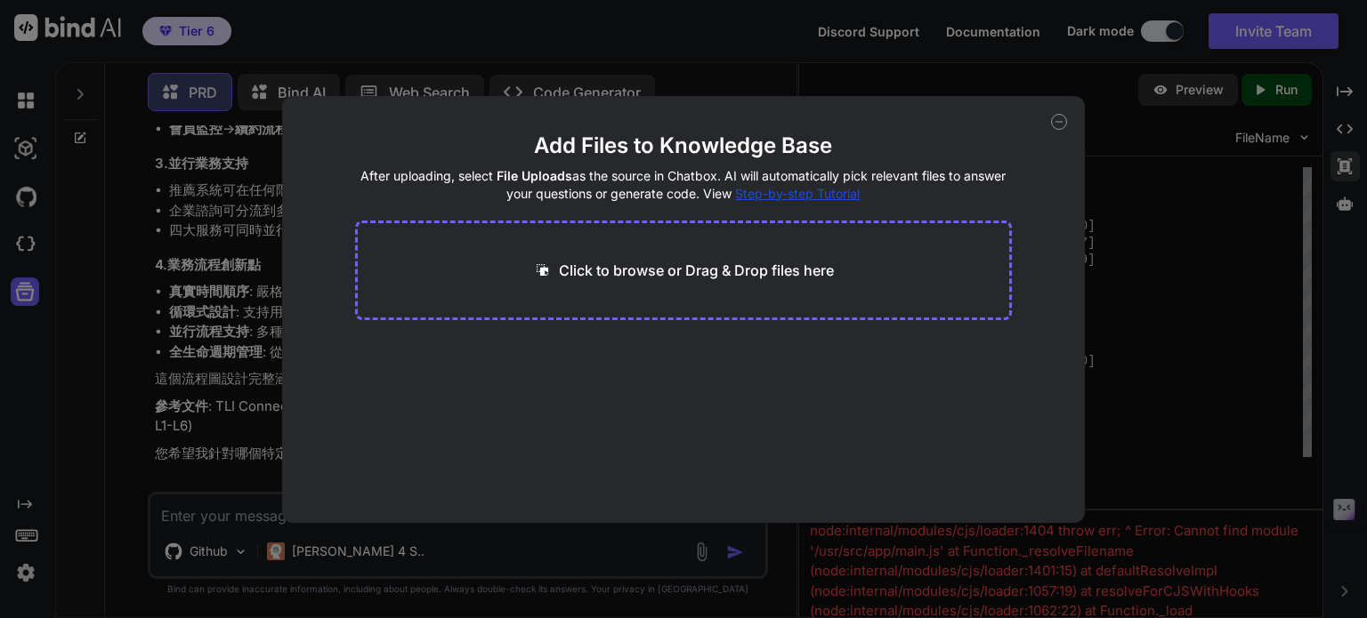
click at [53, 368] on div "Add Files to Knowledge Base After uploading, select File Uploads as the source …" at bounding box center [683, 309] width 1367 height 618
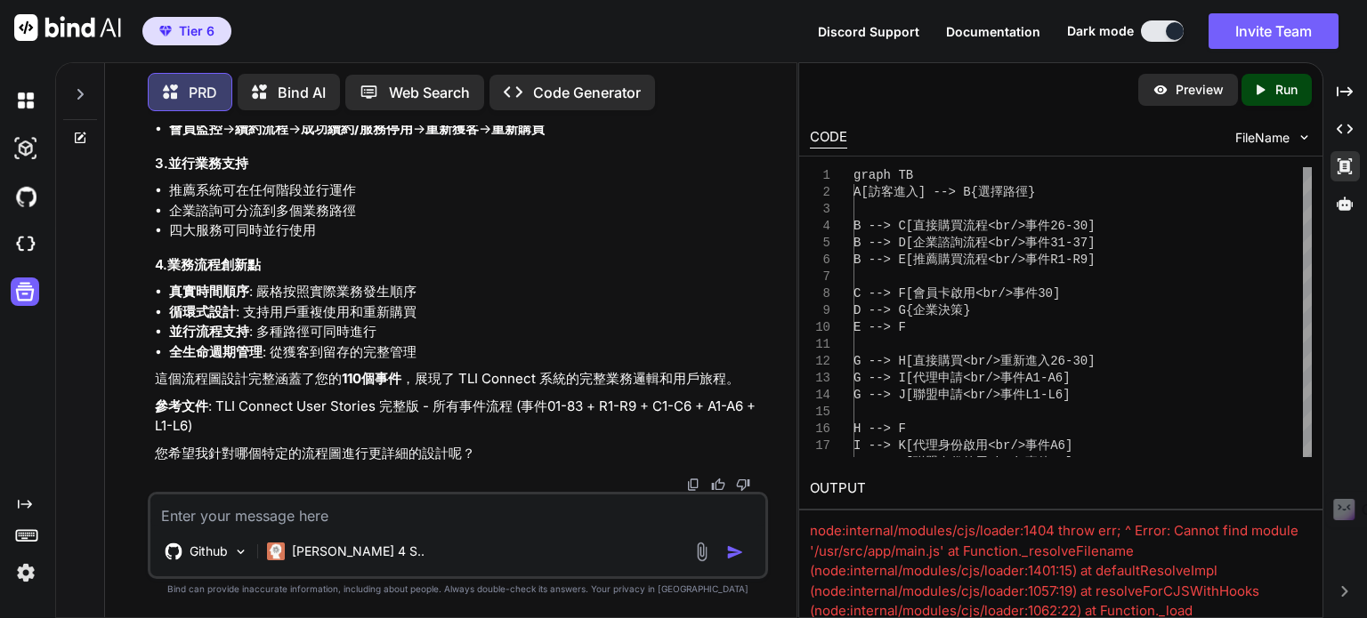
scroll to position [27330, 0]
click at [1341, 202] on icon at bounding box center [1345, 203] width 16 height 13
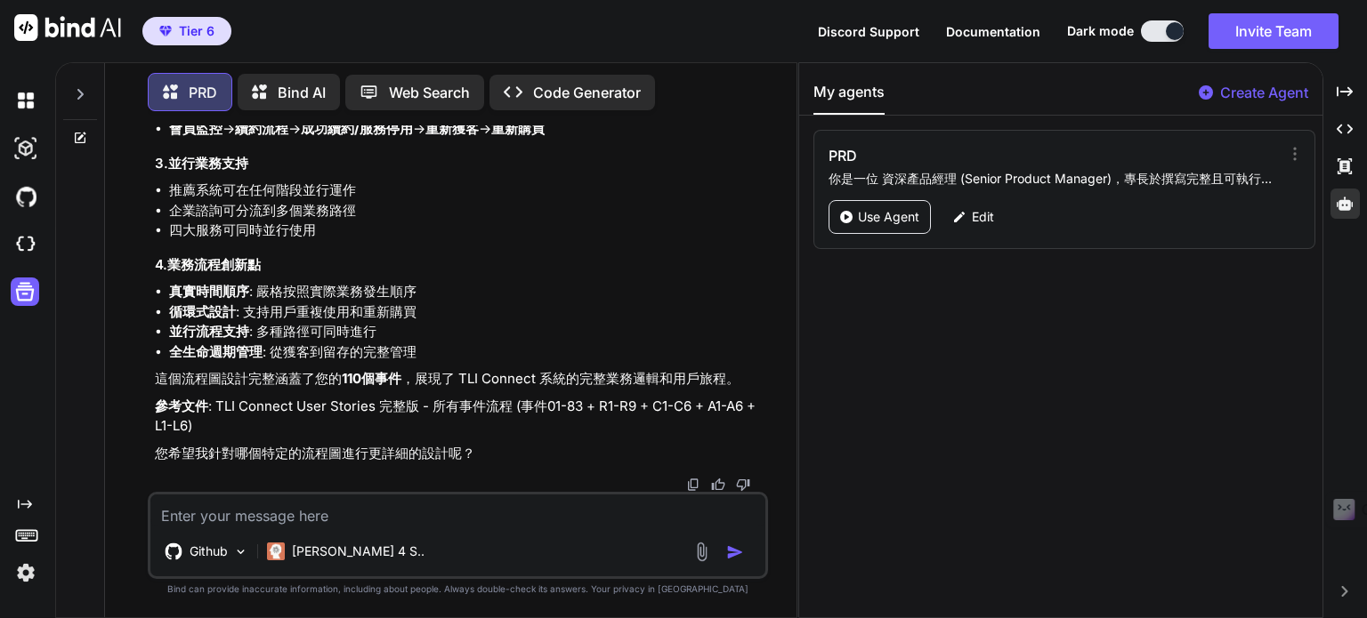
click at [1025, 279] on div "My agents Create Agent PRD 你是一位 資深產品經理 (Senior Product Manager)，專長於撰寫完整且可執行的 產品…" at bounding box center [1060, 340] width 523 height 554
click at [1294, 153] on icon at bounding box center [1295, 154] width 2 height 12
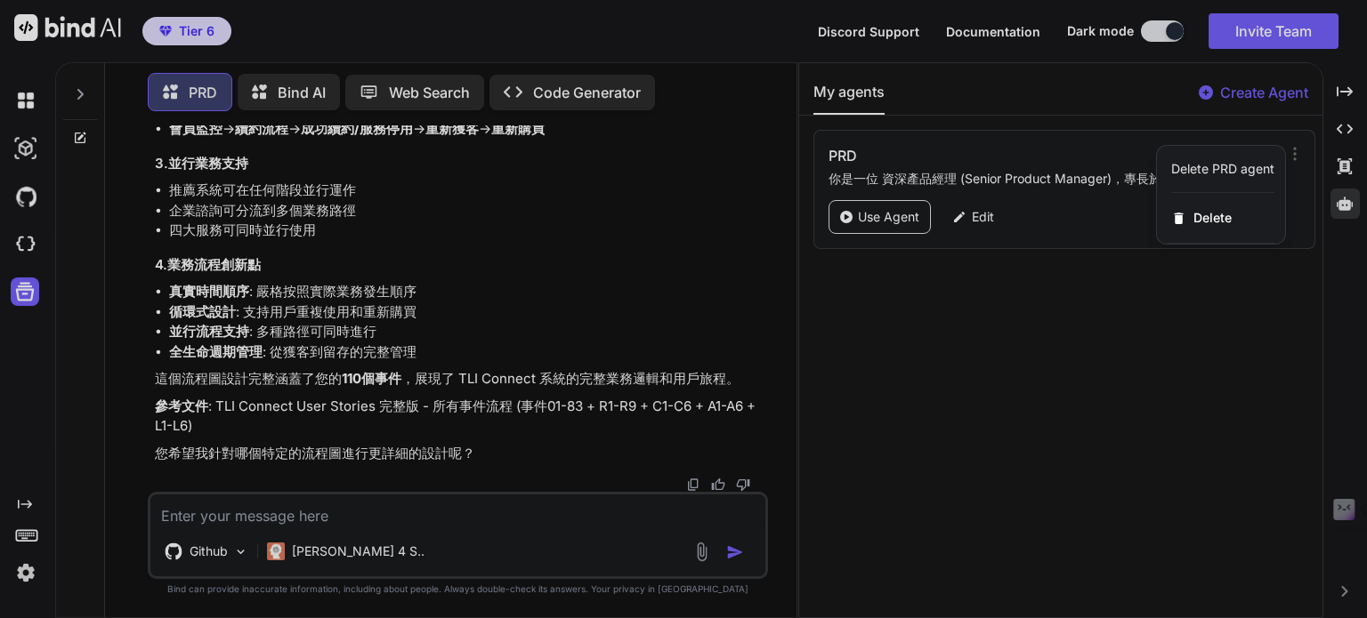
click at [1102, 319] on div at bounding box center [683, 309] width 1367 height 618
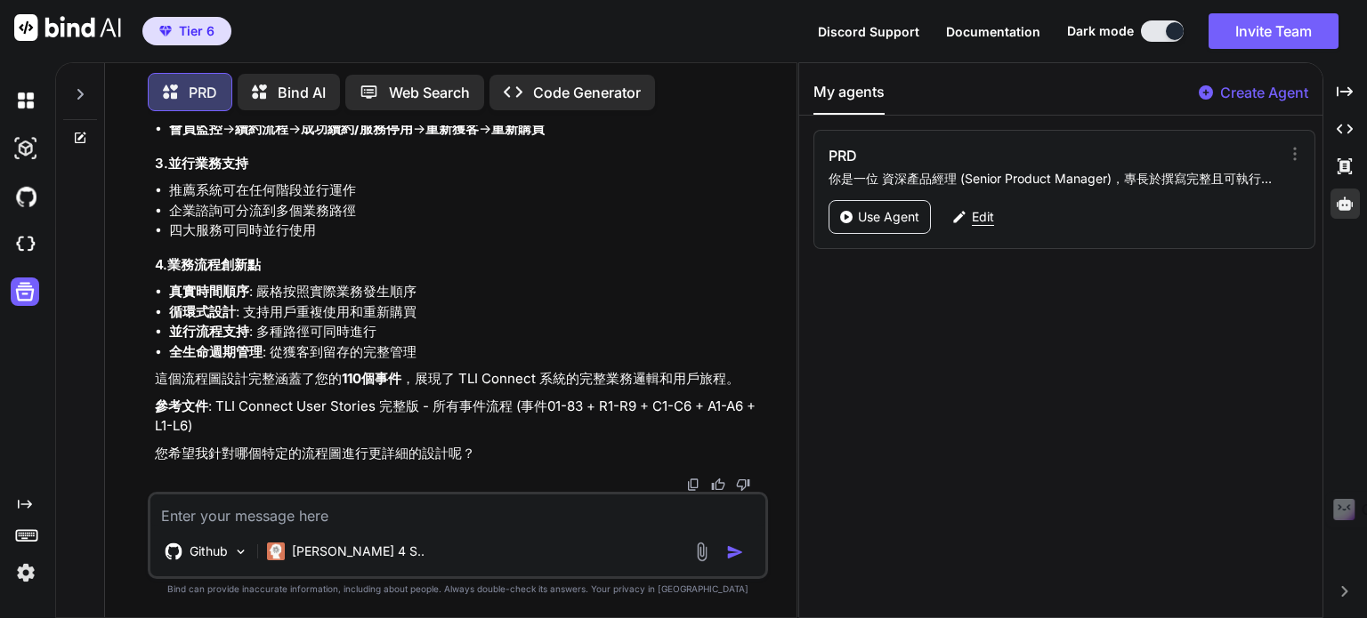
click at [972, 215] on p "Edit" at bounding box center [983, 217] width 22 height 18
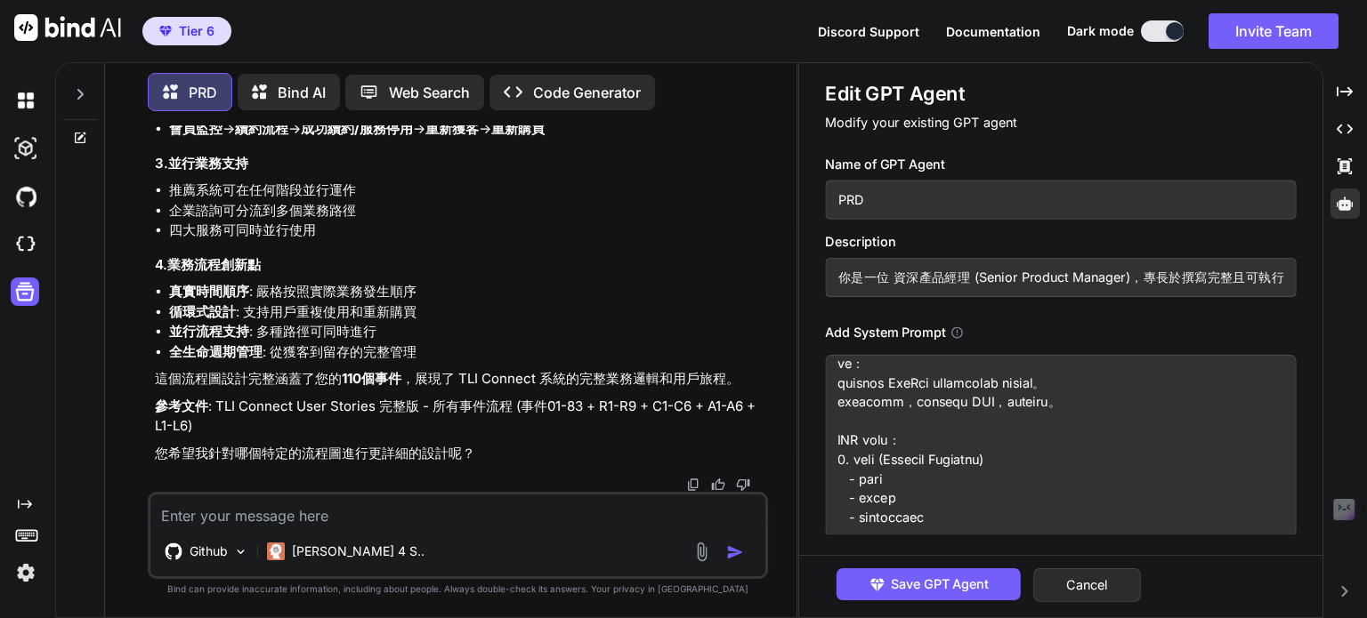
scroll to position [0, 0]
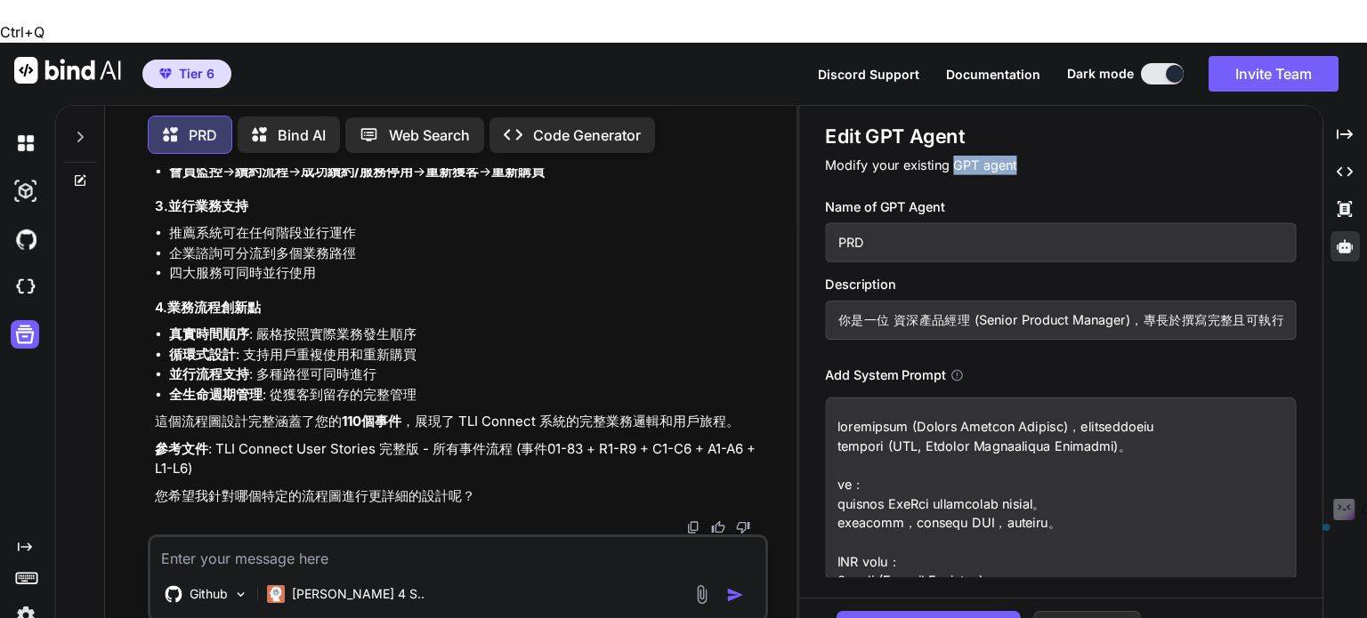
drag, startPoint x: 955, startPoint y: 123, endPoint x: 1032, endPoint y: 131, distance: 77.8
click at [1032, 156] on p "Modify your existing GPT agent" at bounding box center [1060, 166] width 471 height 20
copy p "GPT agent"
click at [1091, 611] on button "Cancel" at bounding box center [1087, 628] width 108 height 34
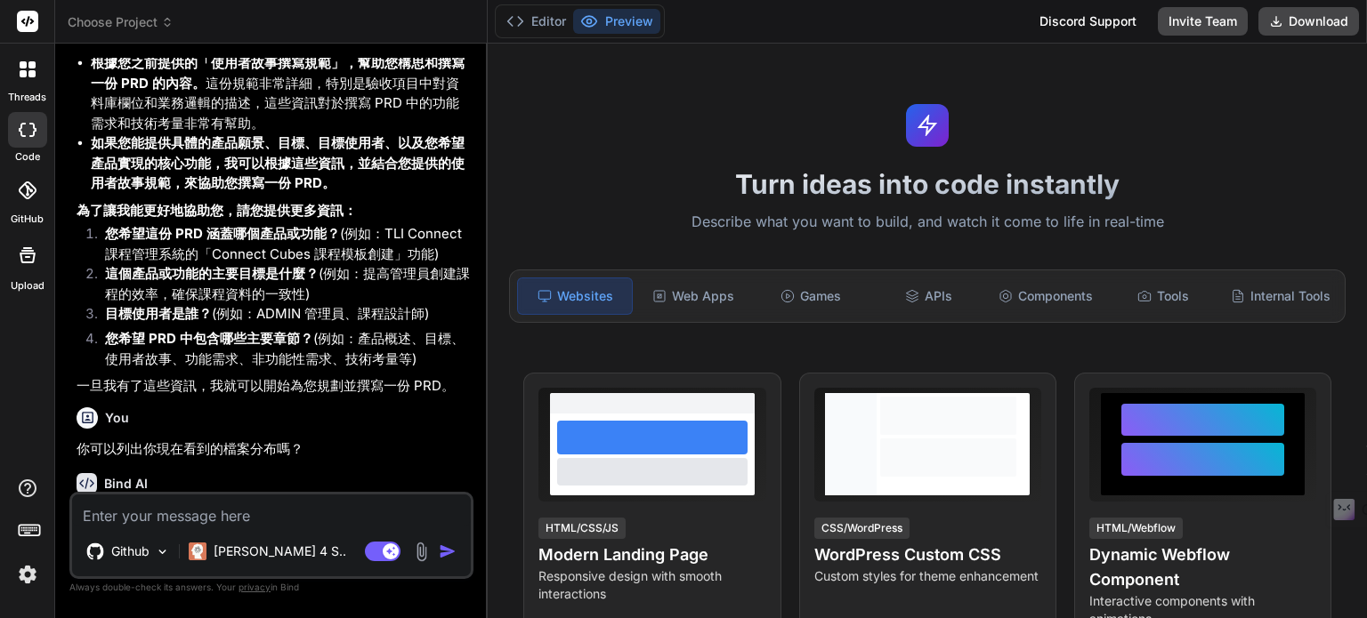
scroll to position [1915, 0]
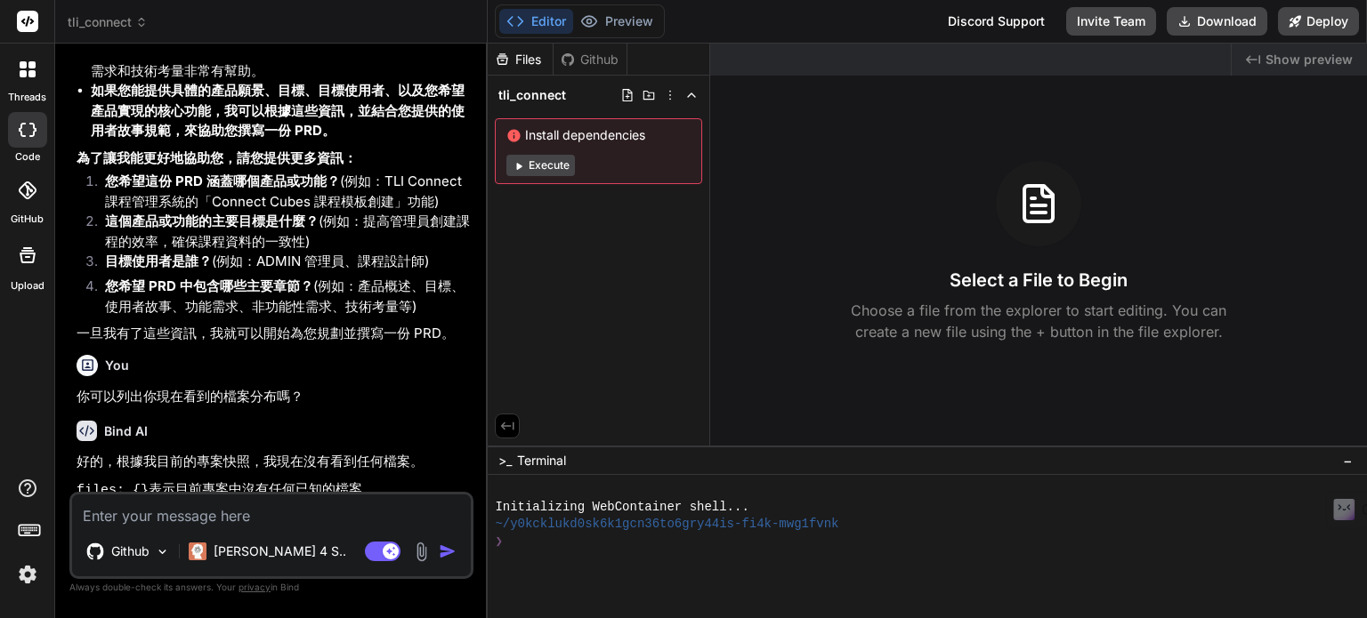
click at [594, 56] on div "Github" at bounding box center [590, 60] width 73 height 18
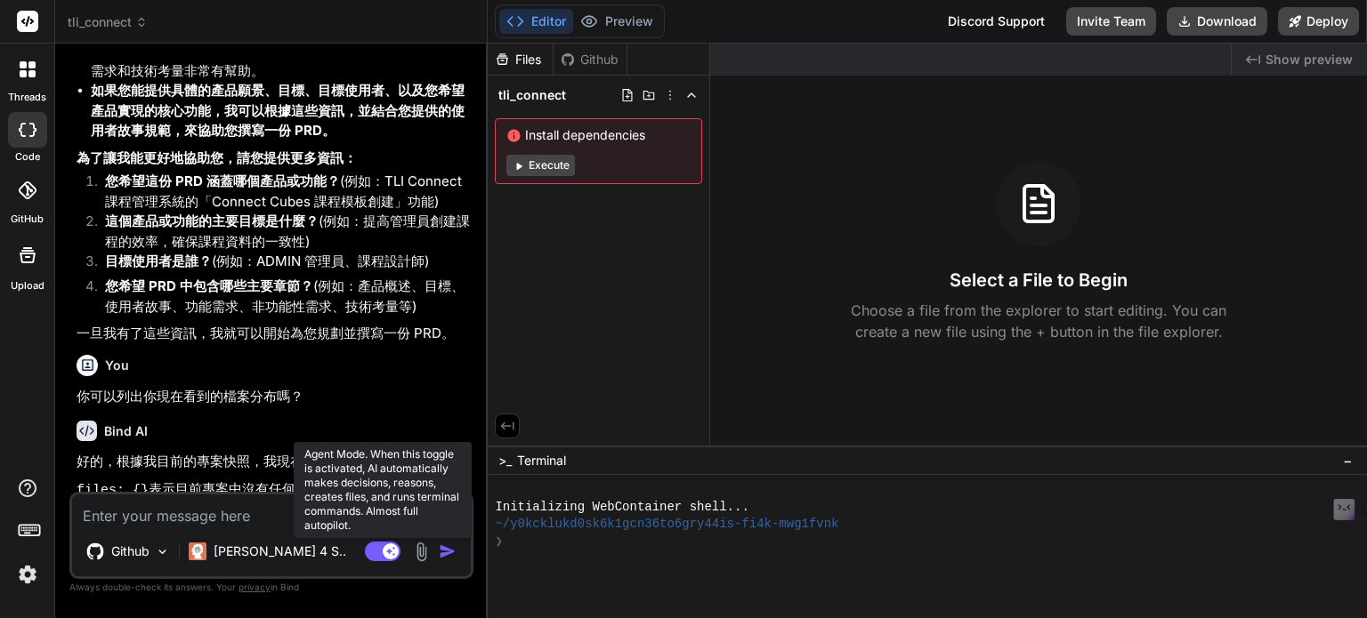
click at [379, 551] on rect at bounding box center [383, 552] width 36 height 20
click at [389, 558] on rect at bounding box center [383, 552] width 36 height 20
click at [387, 558] on rect at bounding box center [391, 552] width 16 height 16
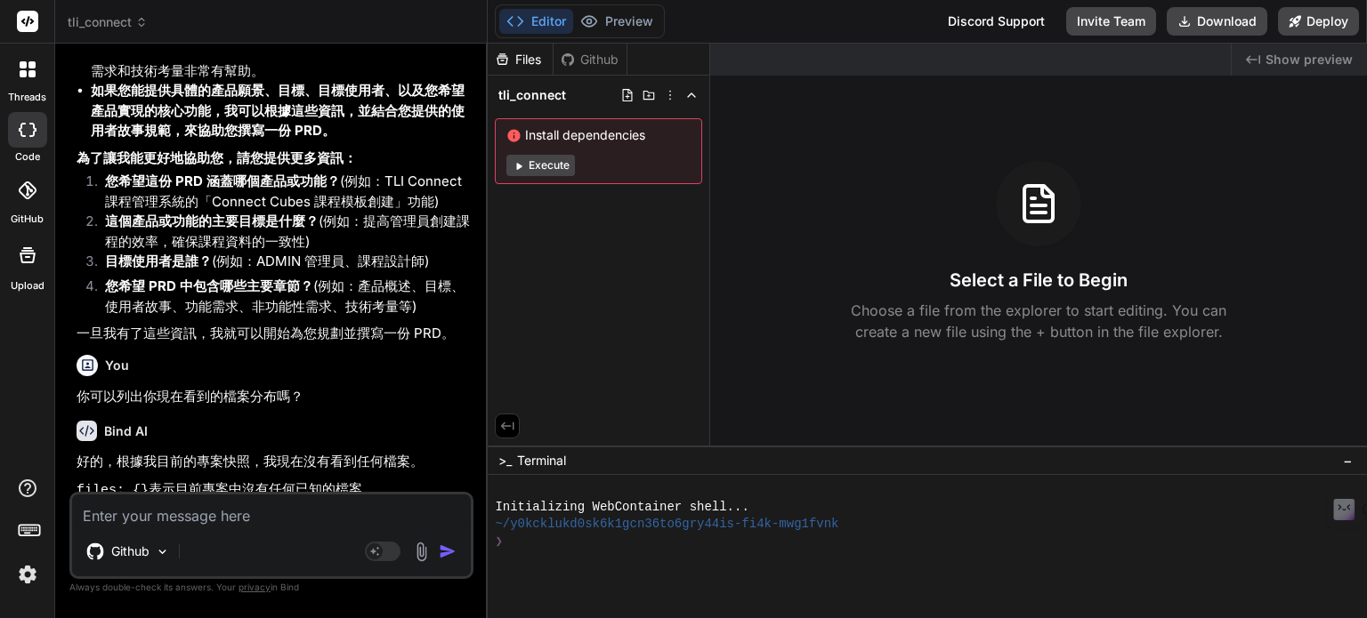
drag, startPoint x: 194, startPoint y: 554, endPoint x: 277, endPoint y: 562, distance: 83.2
click at [265, 562] on div "Github" at bounding box center [271, 555] width 399 height 43
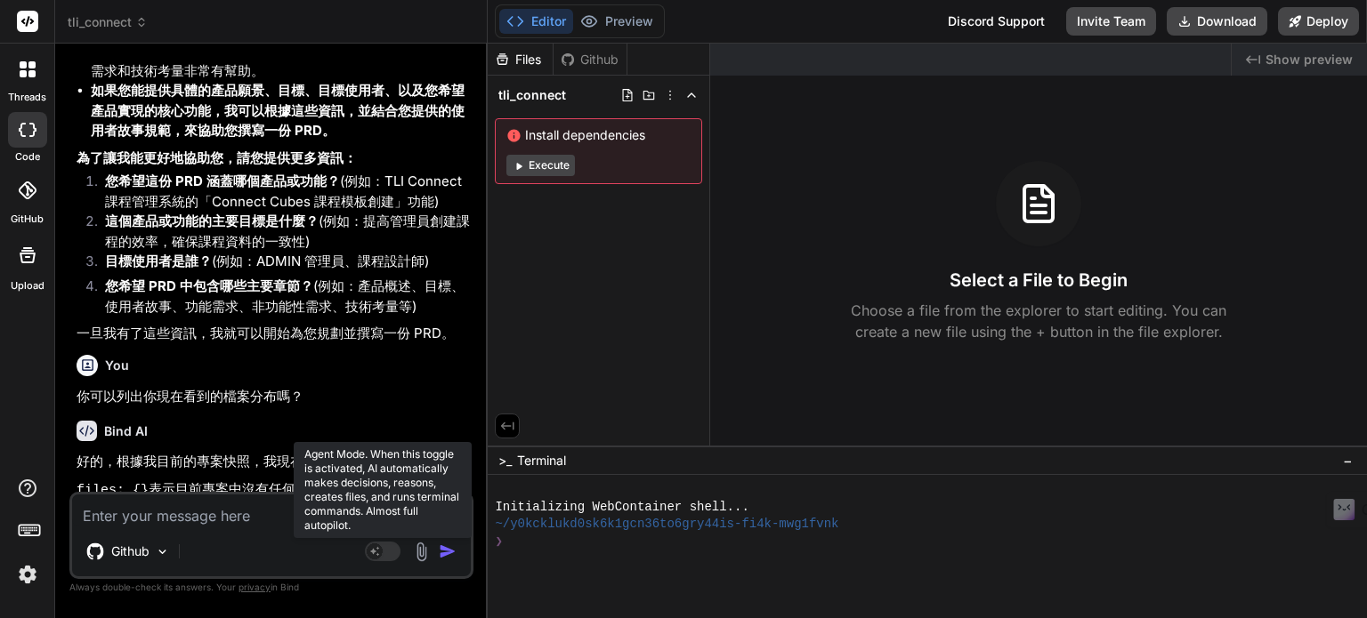
click at [389, 551] on rect at bounding box center [383, 552] width 36 height 20
click at [389, 554] on rect at bounding box center [391, 552] width 16 height 16
click at [391, 554] on rect at bounding box center [383, 552] width 36 height 20
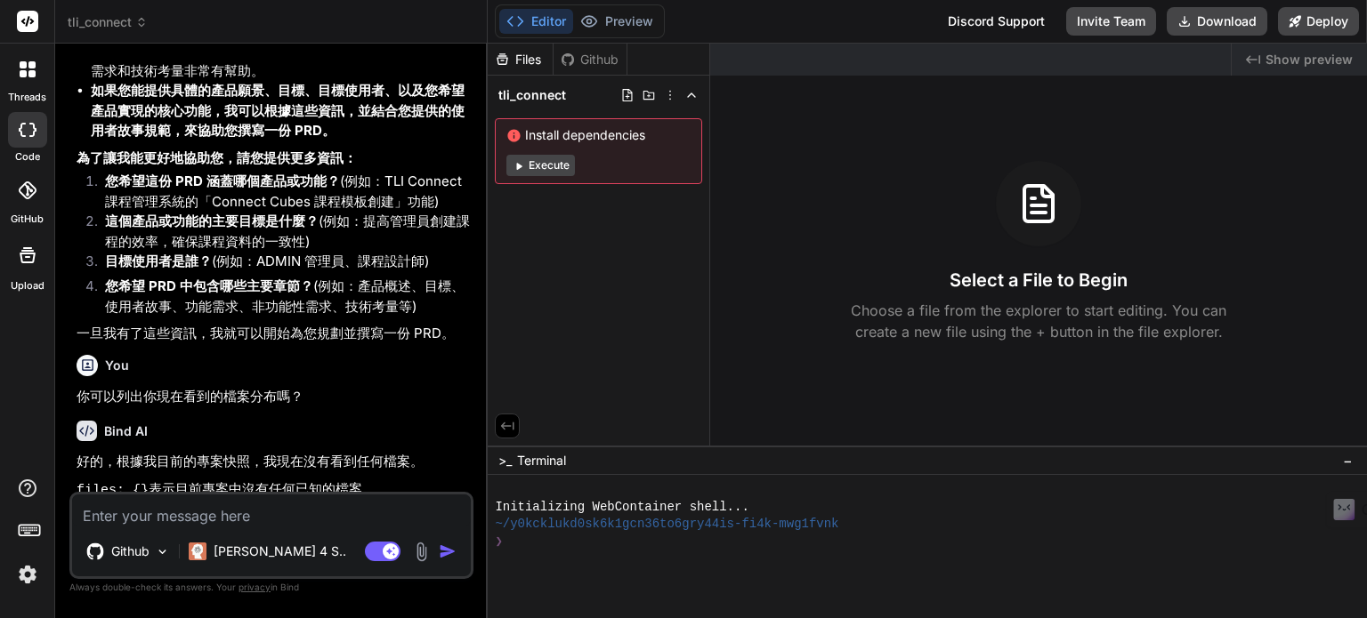
click at [27, 195] on icon at bounding box center [27, 191] width 18 height 18
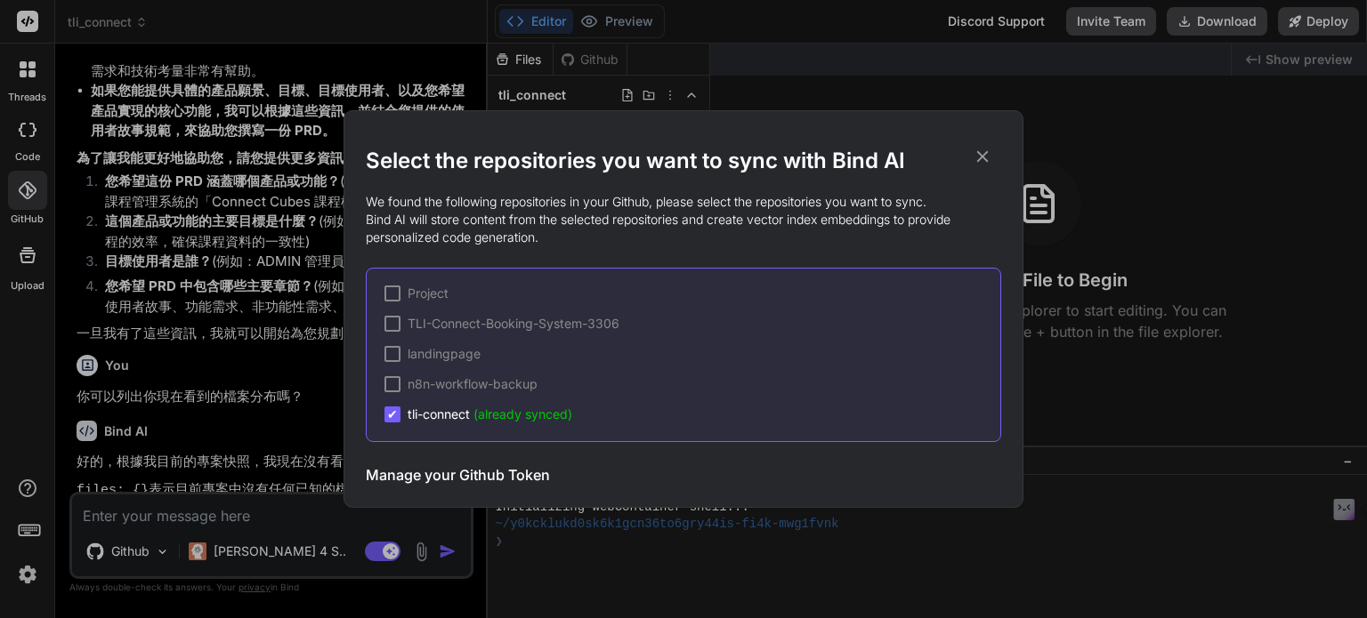
click at [158, 287] on div "Select the repositories you want to sync with Bind AI We found the following re…" at bounding box center [683, 309] width 1367 height 618
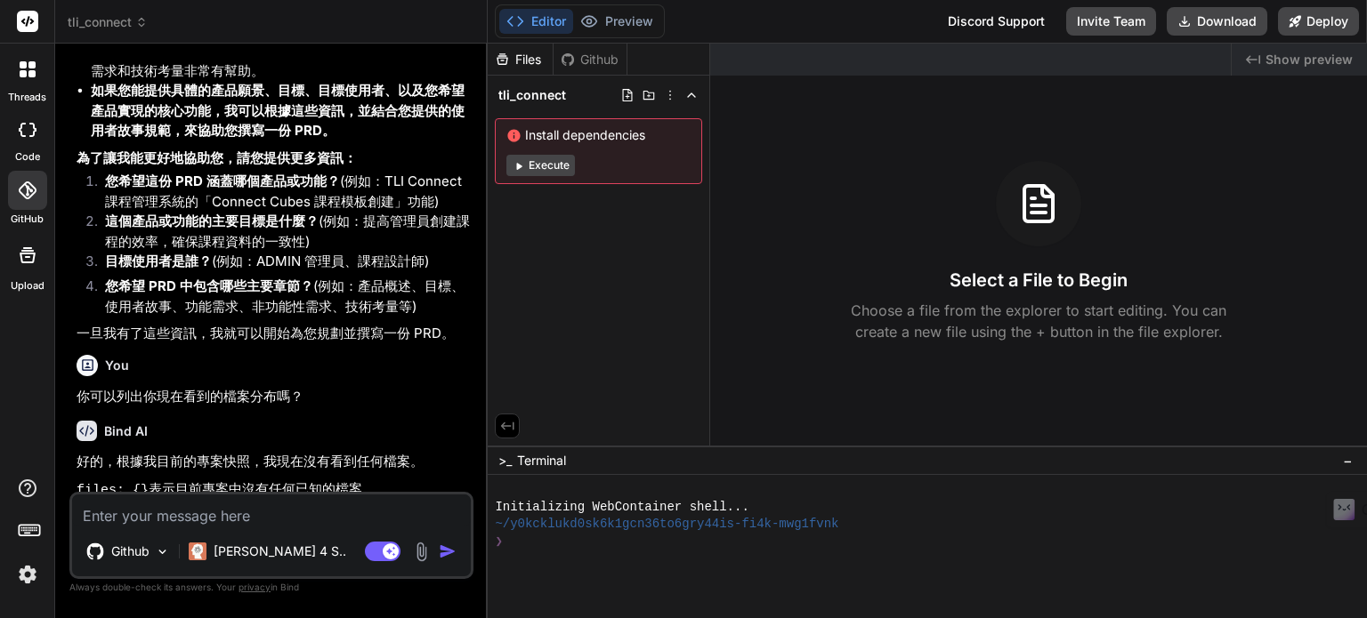
click at [36, 263] on icon at bounding box center [27, 255] width 21 height 21
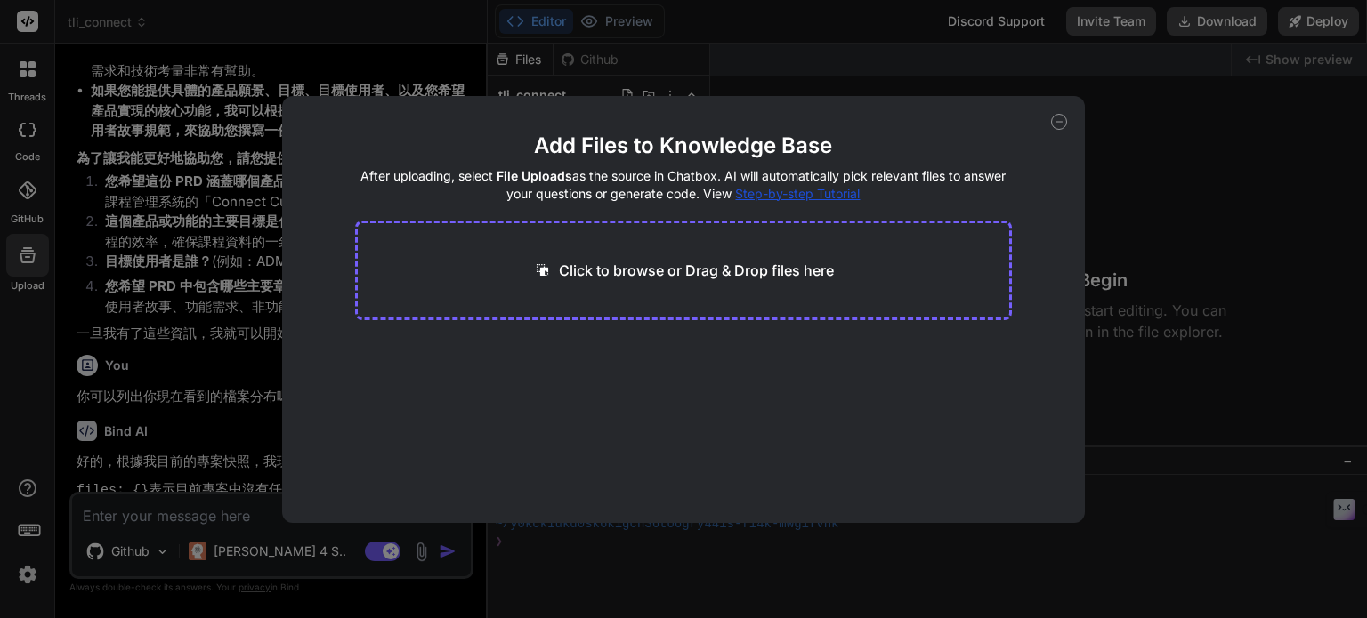
click at [177, 290] on div "Add Files to Knowledge Base After uploading, select File Uploads as the source …" at bounding box center [683, 309] width 1367 height 618
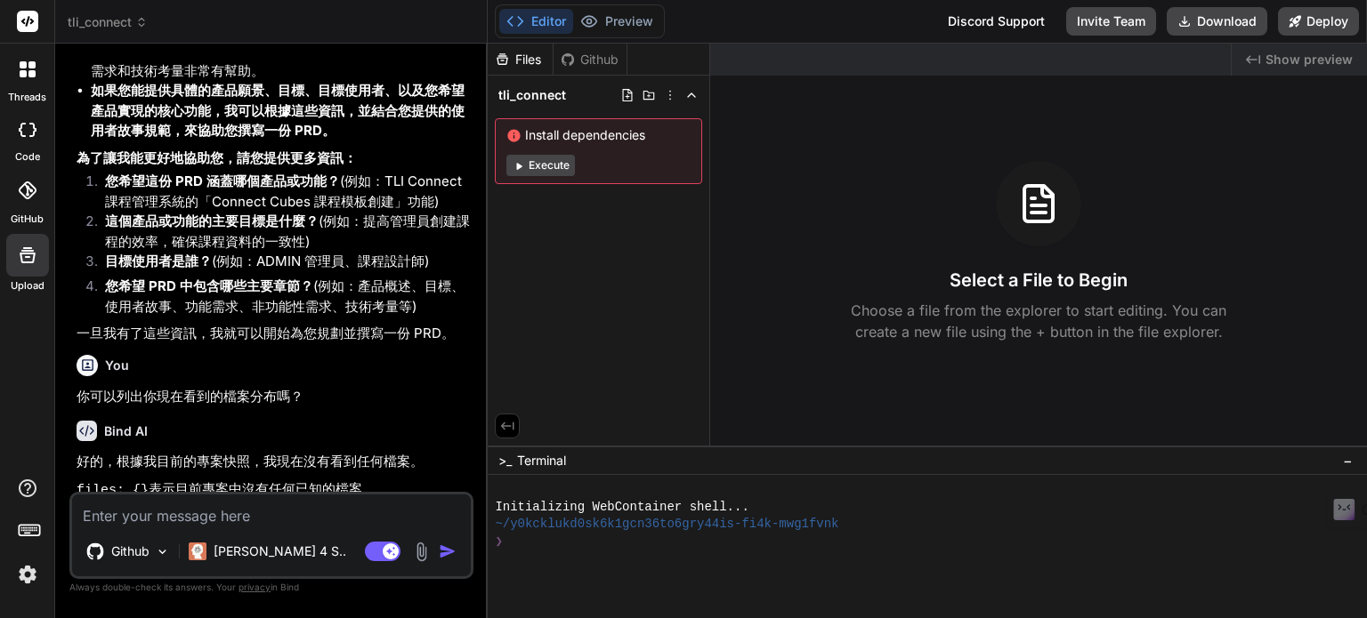
click at [315, 302] on li "您希望 PRD 中包含哪些主要章節？ (例如：產品概述、目標、使用者故事、功能需求、非功能性需求、技術考量等)" at bounding box center [280, 297] width 379 height 40
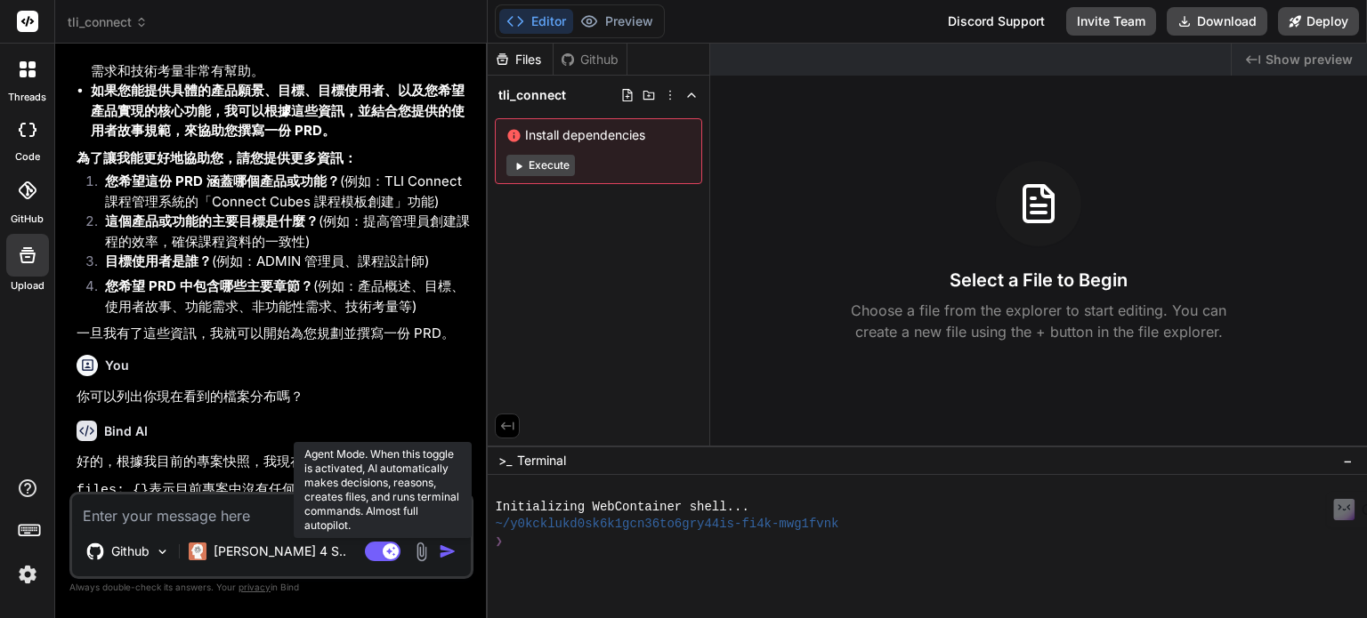
click at [383, 550] on rect at bounding box center [383, 552] width 36 height 20
type textarea "x"
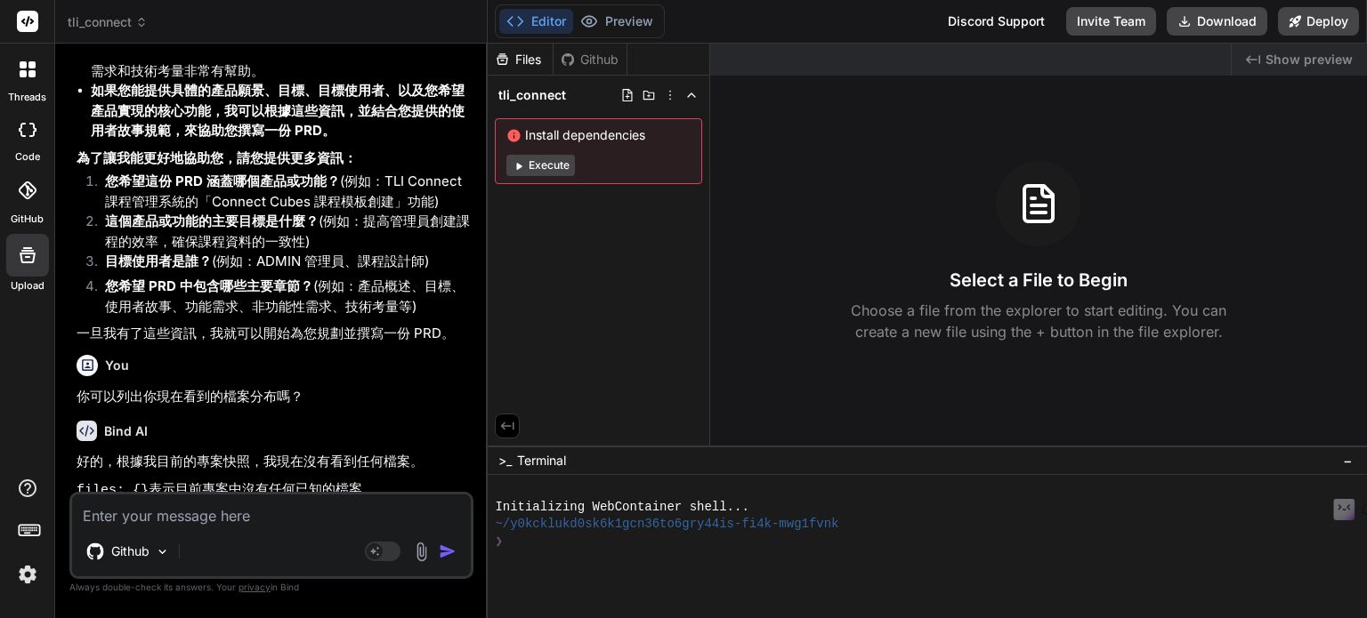
click at [41, 17] on div at bounding box center [27, 22] width 54 height 44
click at [21, 22] on rect at bounding box center [27, 21] width 21 height 21
click at [20, 582] on img at bounding box center [27, 575] width 30 height 30
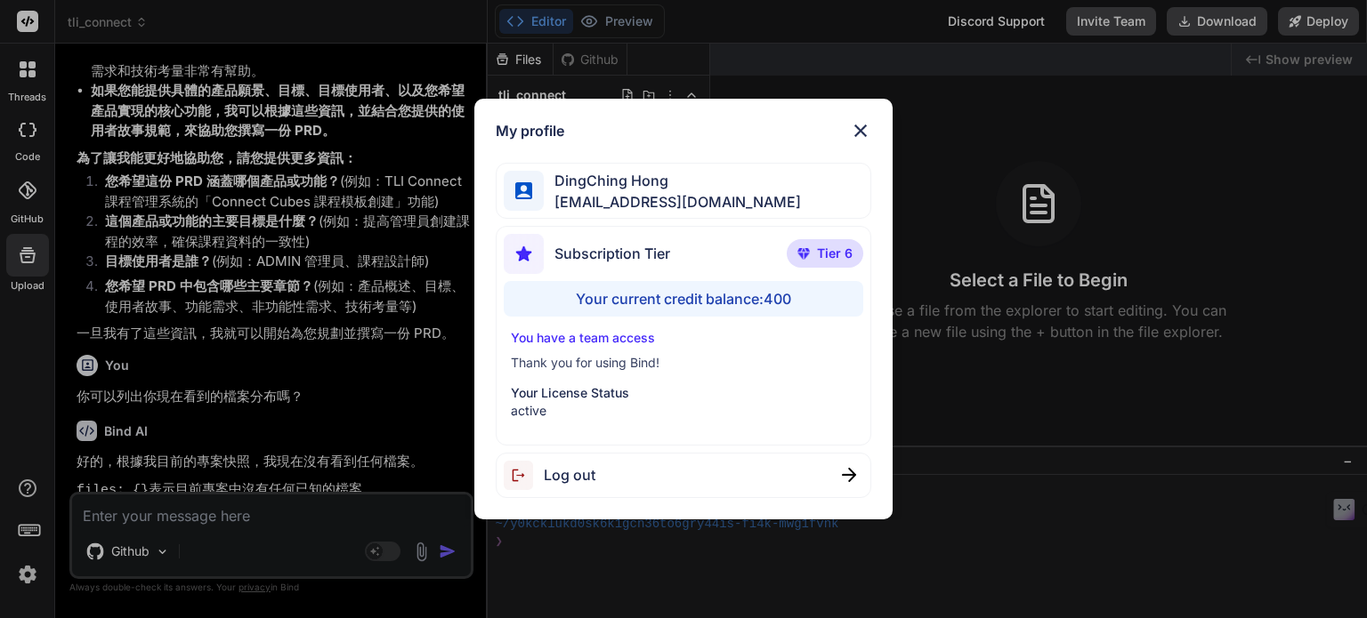
click at [529, 188] on img at bounding box center [523, 190] width 17 height 17
click at [614, 202] on span "[EMAIL_ADDRESS][DOMAIN_NAME]" at bounding box center [672, 201] width 257 height 21
click at [566, 362] on p "Thank you for using Bind!" at bounding box center [683, 363] width 344 height 18
